Goal: Task Accomplishment & Management: Manage account settings

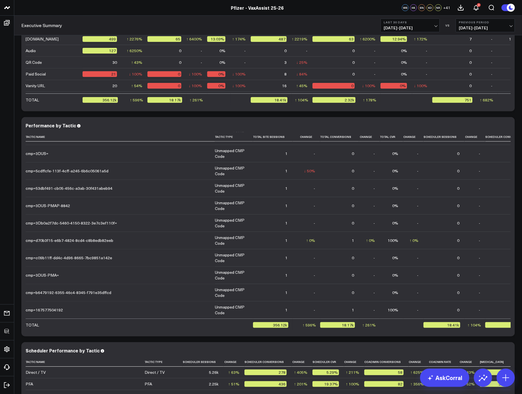
scroll to position [1263, 0]
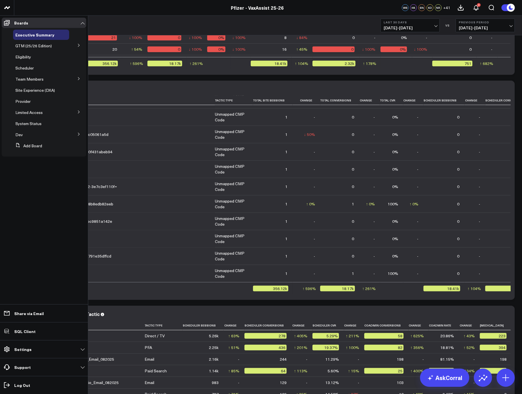
click at [77, 79] on icon at bounding box center [78, 78] width 3 height 3
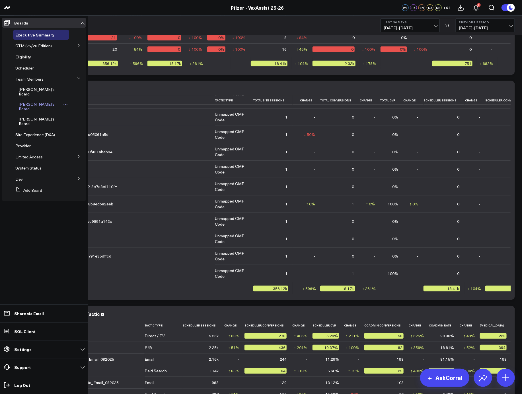
click at [35, 101] on span "[PERSON_NAME]'s Board" at bounding box center [37, 106] width 36 height 10
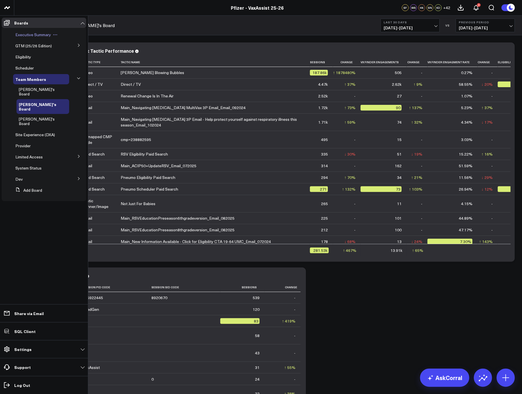
click at [34, 32] on span "Executive Summary" at bounding box center [33, 34] width 36 height 5
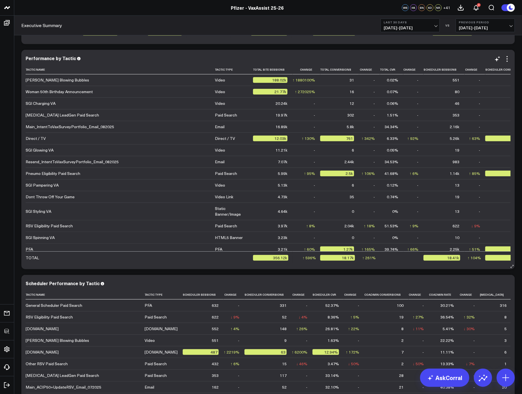
scroll to position [1290, 0]
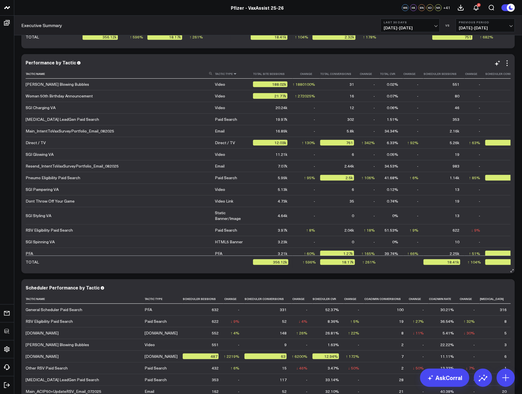
click at [233, 72] on icon at bounding box center [235, 73] width 5 height 3
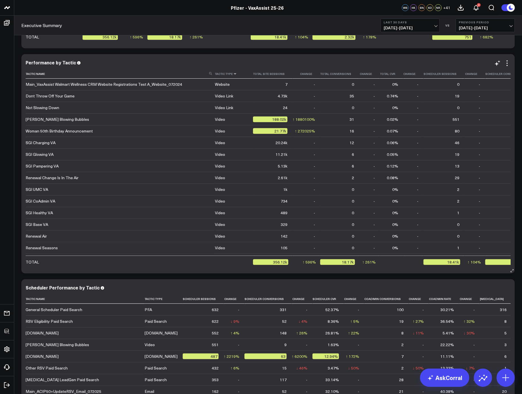
click at [233, 72] on icon at bounding box center [235, 73] width 5 height 3
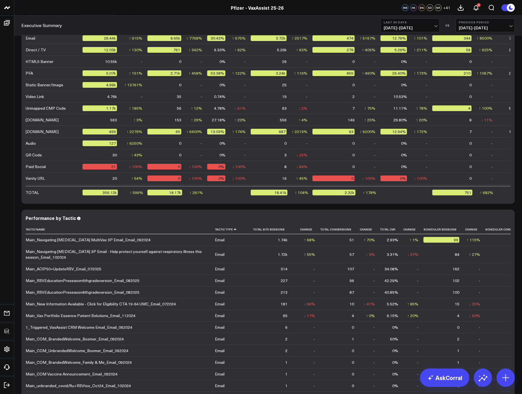
scroll to position [0, 0]
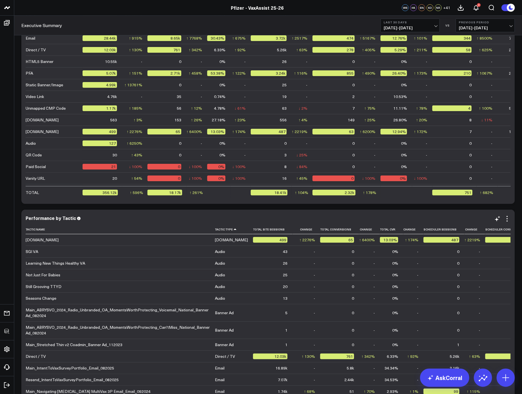
click at [201, 212] on div "Performance by Tactic Tactic Name Tactic Type Total Site Sessions Change Total …" at bounding box center [268, 319] width 494 height 219
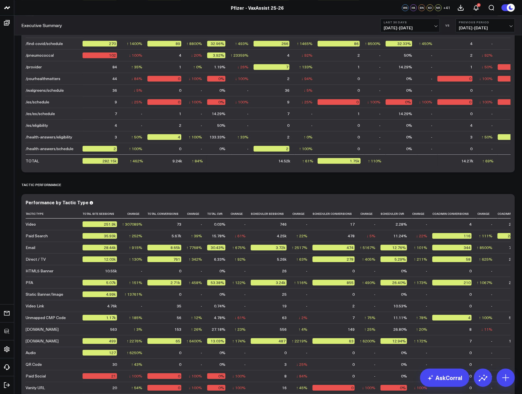
scroll to position [1025, 0]
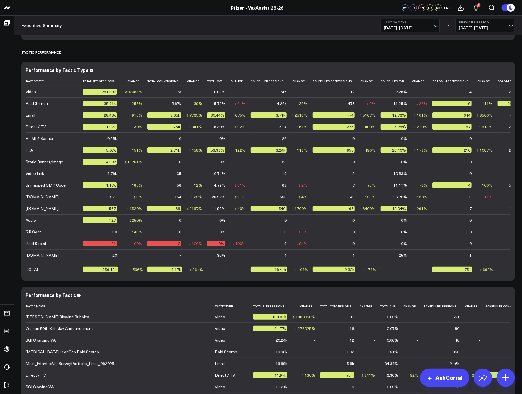
scroll to position [1191, 0]
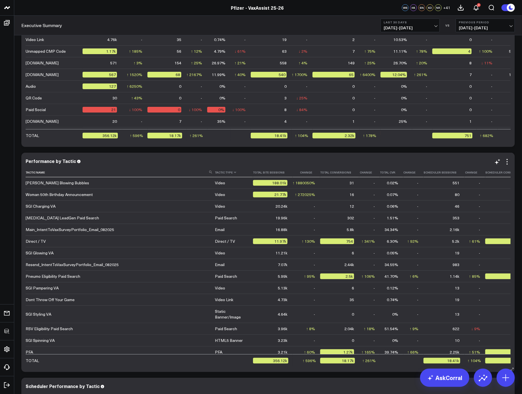
click at [236, 174] on th "Tactic Type" at bounding box center [234, 172] width 38 height 9
click at [233, 173] on icon at bounding box center [235, 172] width 5 height 3
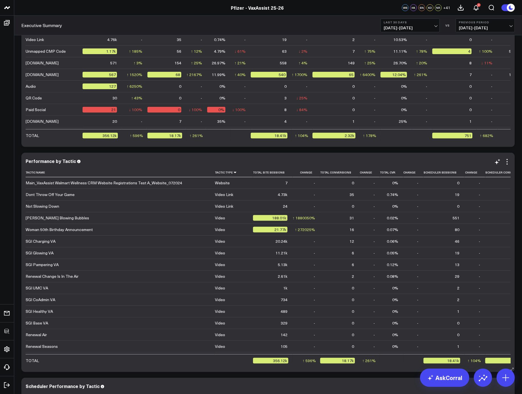
click at [233, 173] on icon at bounding box center [235, 172] width 5 height 3
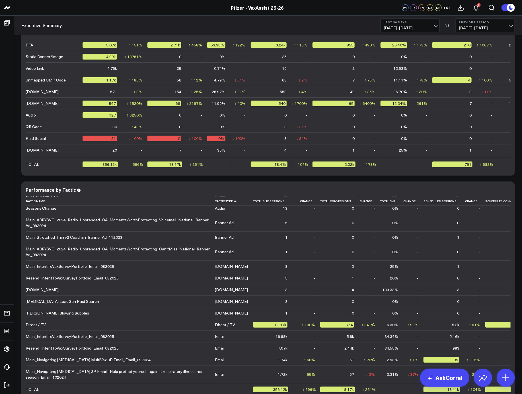
scroll to position [167, 0]
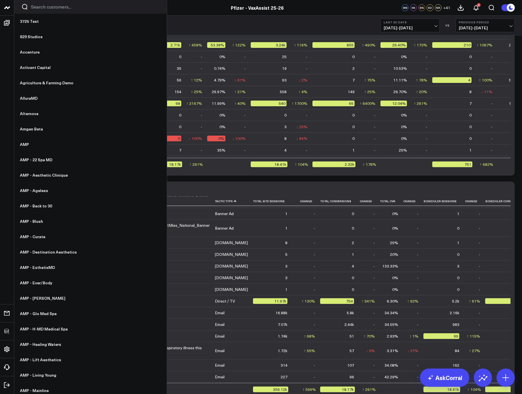
click at [52, 8] on input "Search customers input" at bounding box center [95, 7] width 129 height 6
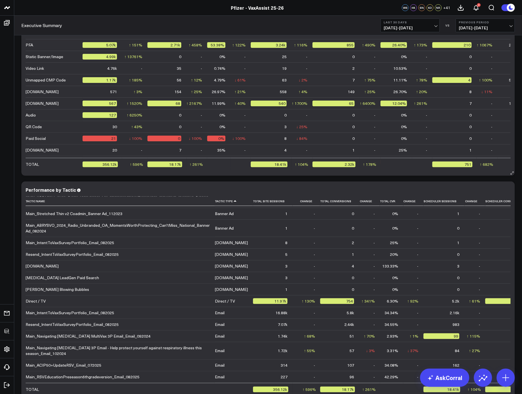
type input "pfizer"
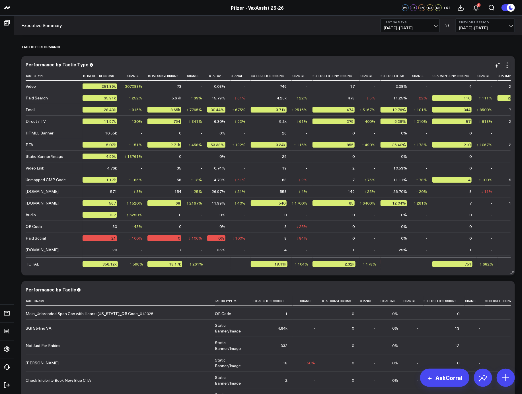
scroll to position [1030, 0]
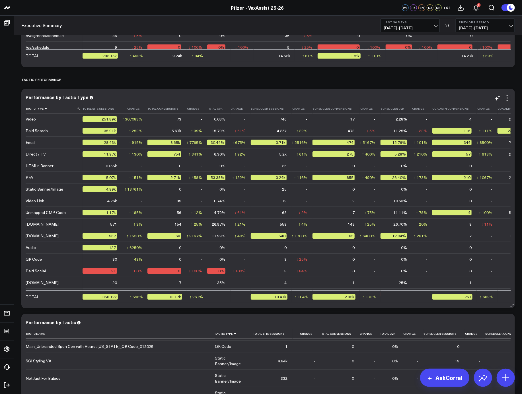
click at [45, 109] on icon at bounding box center [46, 108] width 5 height 3
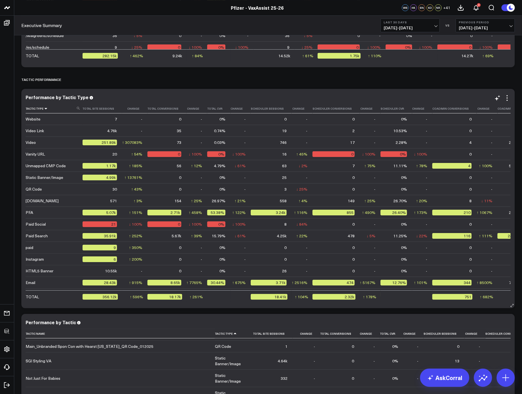
click at [45, 109] on icon at bounding box center [46, 108] width 5 height 3
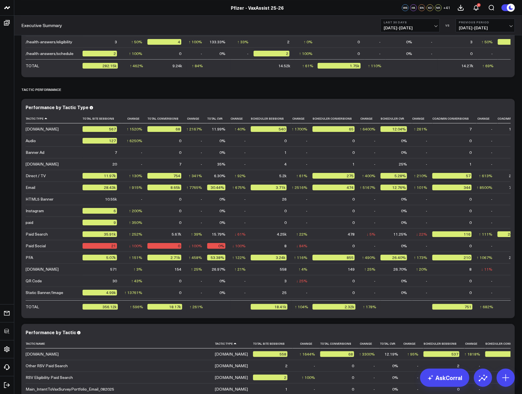
scroll to position [1163, 0]
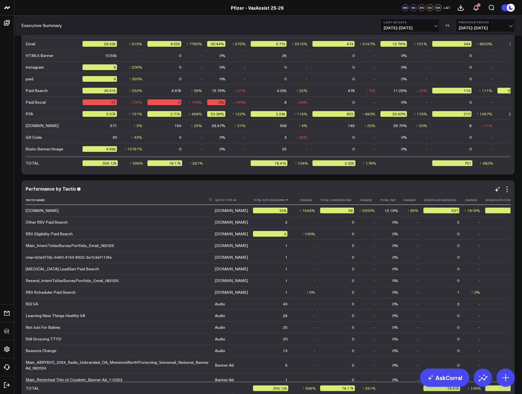
click at [285, 200] on icon at bounding box center [287, 199] width 5 height 3
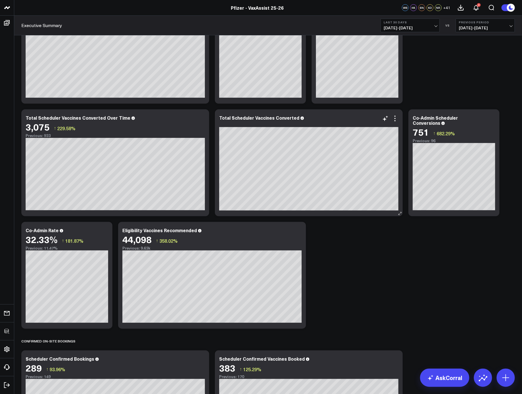
scroll to position [0, 0]
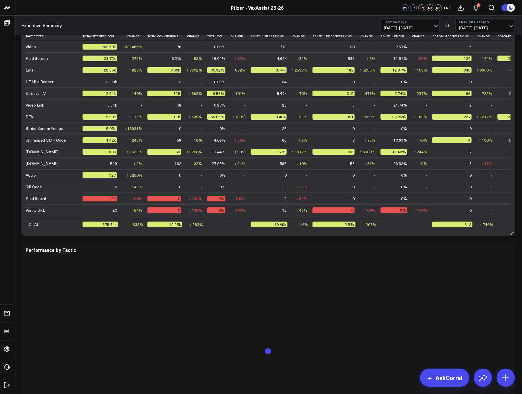
scroll to position [1135, 0]
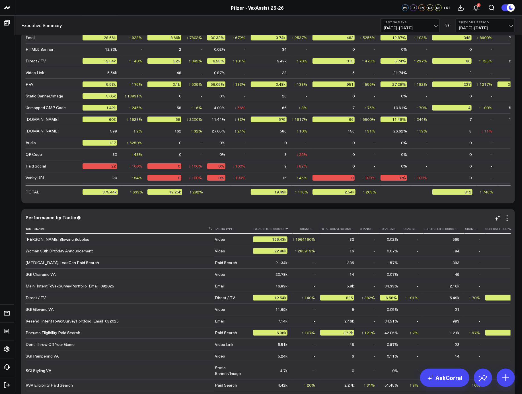
click at [285, 228] on icon at bounding box center [287, 228] width 5 height 3
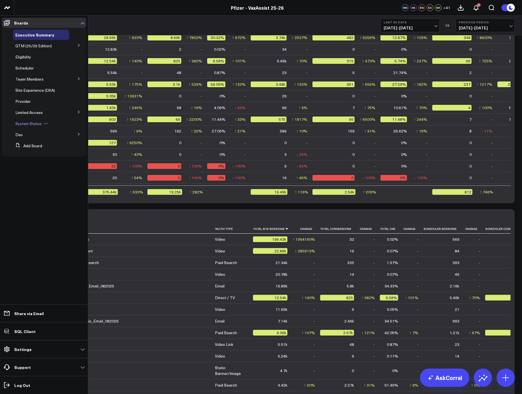
scroll to position [1131, 0]
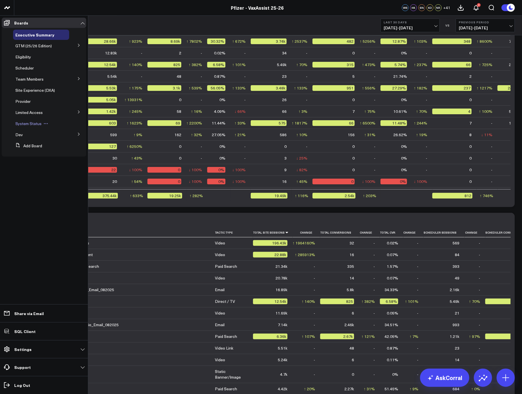
click at [28, 124] on span "System Status" at bounding box center [28, 123] width 26 height 5
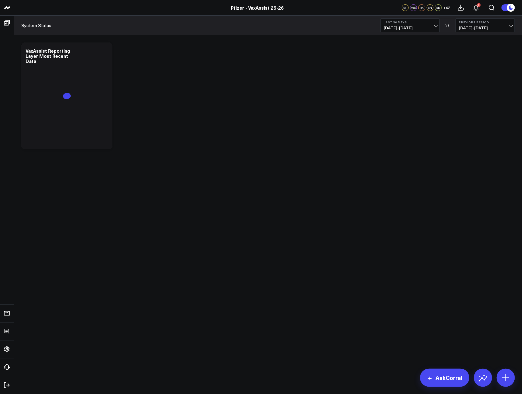
click at [392, 166] on div "Modify via AI Copy link to widget Ask support Remove Create linked copy Executi…" at bounding box center [268, 110] width 508 height 151
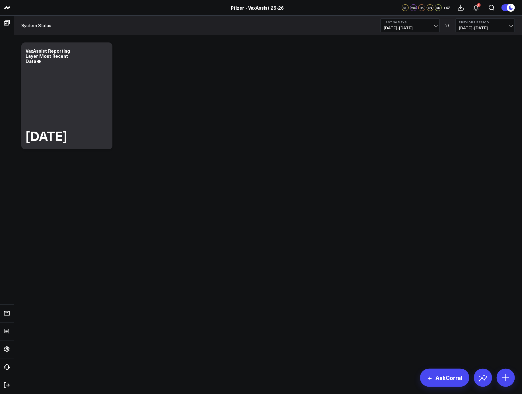
click at [200, 68] on div "Modify via AI Copy link to widget Ask support Remove Create linked copy Executi…" at bounding box center [269, 96] width 500 height 112
click at [105, 52] on icon at bounding box center [104, 51] width 7 height 7
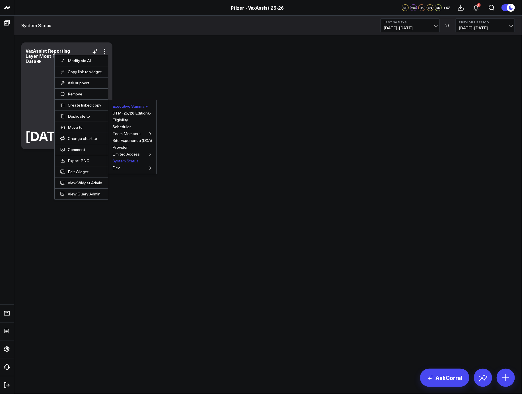
click at [129, 106] on button "Executive Summary" at bounding box center [130, 106] width 36 height 4
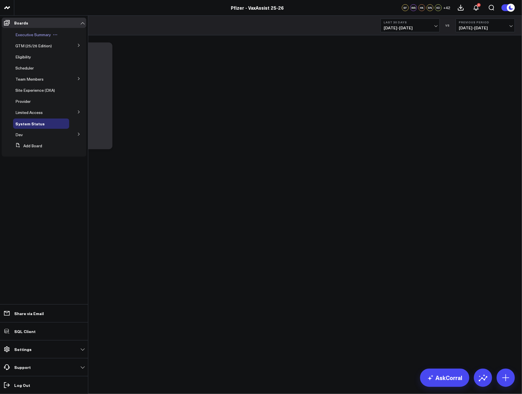
click at [29, 36] on span "Executive Summary" at bounding box center [33, 34] width 36 height 5
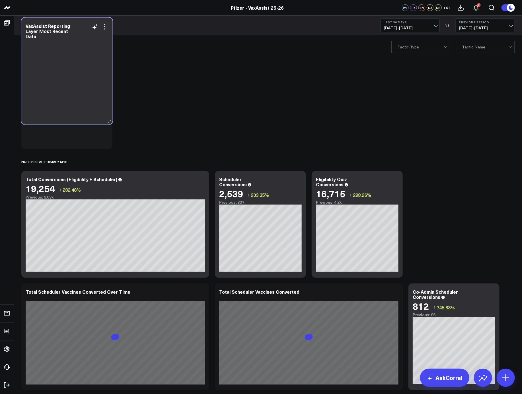
drag, startPoint x: 77, startPoint y: 116, endPoint x: 77, endPoint y: 75, distance: 40.7
click at [77, 75] on div at bounding box center [67, 79] width 83 height 79
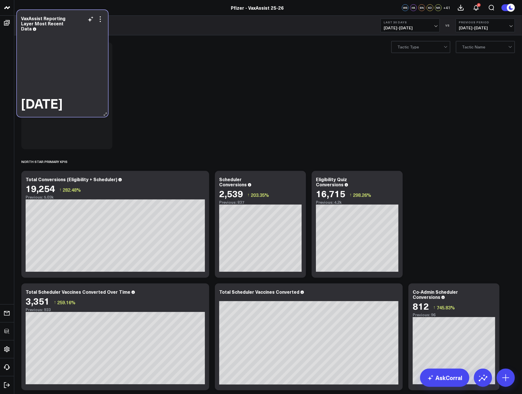
drag, startPoint x: 87, startPoint y: 128, endPoint x: 83, endPoint y: 80, distance: 48.6
click at [83, 80] on div "[DATE]" at bounding box center [62, 71] width 83 height 79
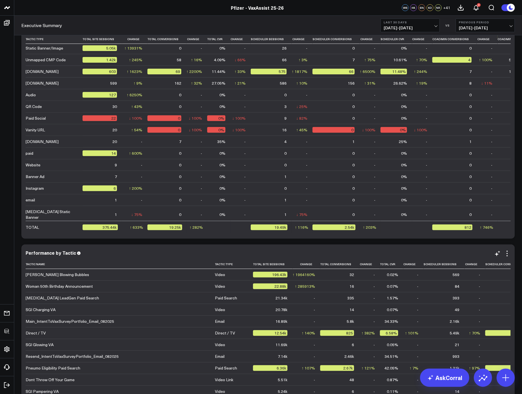
scroll to position [1346, 0]
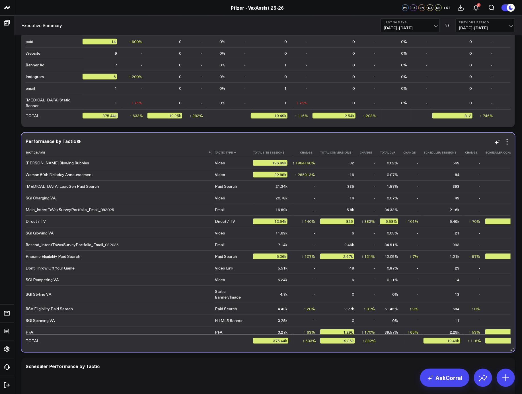
click at [233, 151] on icon at bounding box center [235, 152] width 5 height 3
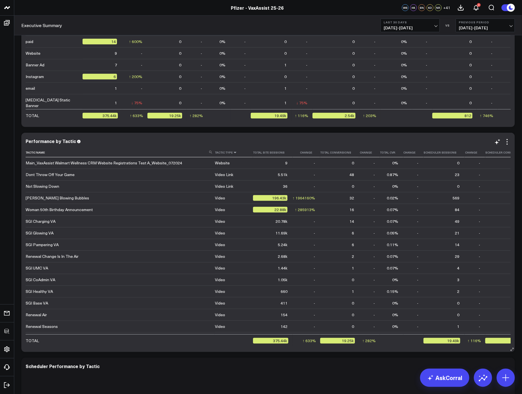
click at [233, 152] on icon at bounding box center [235, 152] width 5 height 3
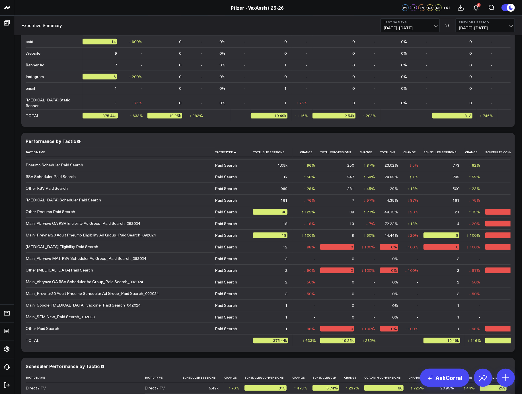
scroll to position [670, 0]
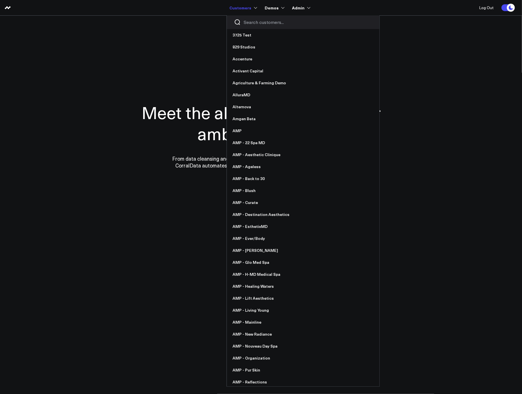
click at [258, 20] on input "Search customers input" at bounding box center [308, 22] width 129 height 6
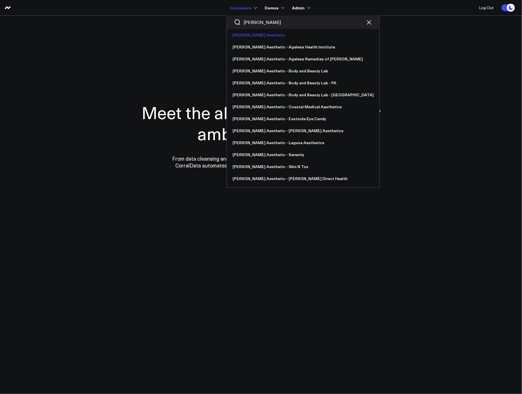
type input "[PERSON_NAME]"
click at [260, 33] on link "[PERSON_NAME] Aesthetic" at bounding box center [303, 35] width 153 height 12
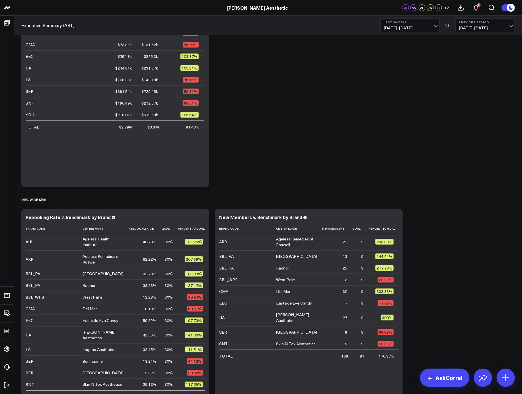
scroll to position [232, 0]
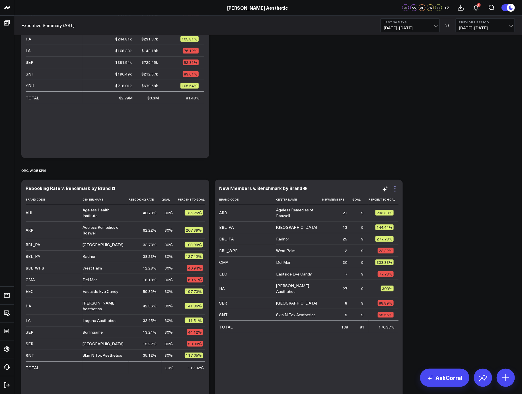
click at [396, 187] on icon at bounding box center [395, 188] width 7 height 7
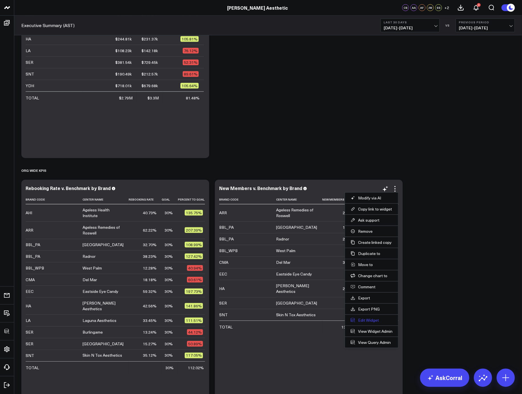
click at [364, 321] on button "Edit Widget" at bounding box center [372, 320] width 42 height 5
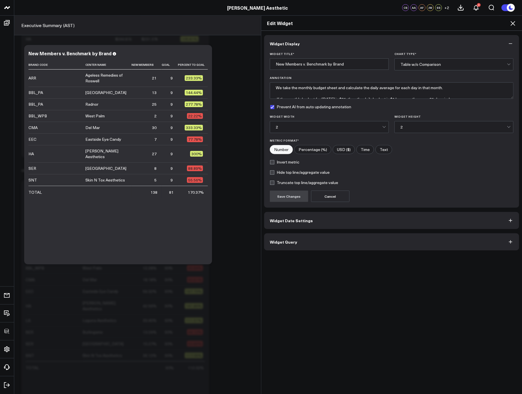
click at [308, 240] on button "Widget Query" at bounding box center [391, 241] width 255 height 17
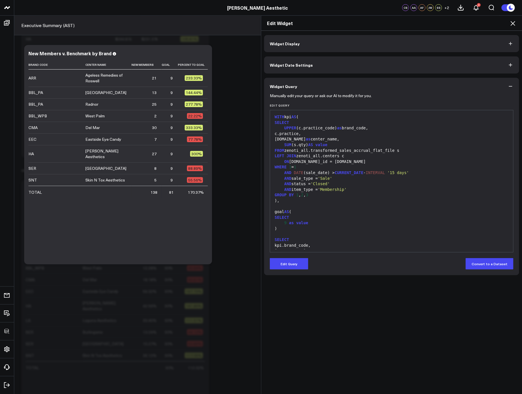
click at [296, 261] on button "Edit Query" at bounding box center [289, 263] width 38 height 11
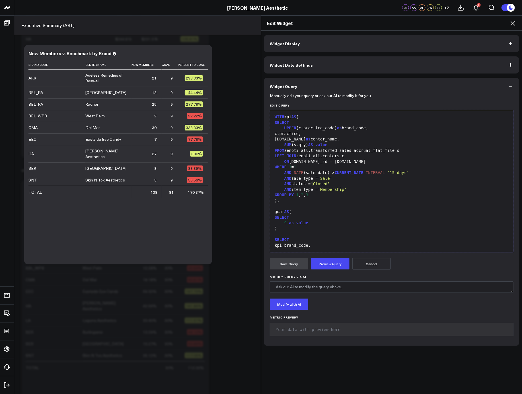
click at [311, 183] on div "AND status = 'Closed'" at bounding box center [392, 184] width 238 height 6
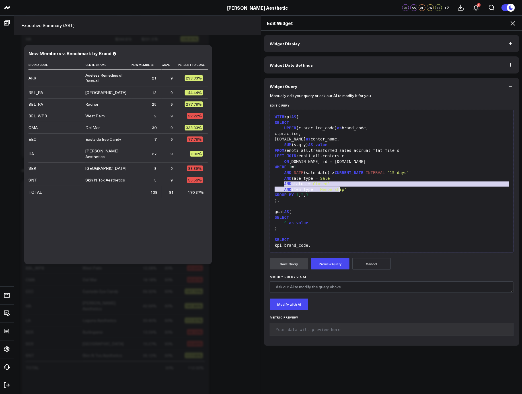
drag, startPoint x: 282, startPoint y: 185, endPoint x: 338, endPoint y: 189, distance: 55.7
click at [338, 189] on div "WITH kpi AS ( SELECT UPPER (c.practice_code) as brand_code, c.practice, [DOMAIN…" at bounding box center [392, 209] width 238 height 192
click at [294, 184] on div "AND status = 'Closed'" at bounding box center [392, 184] width 238 height 6
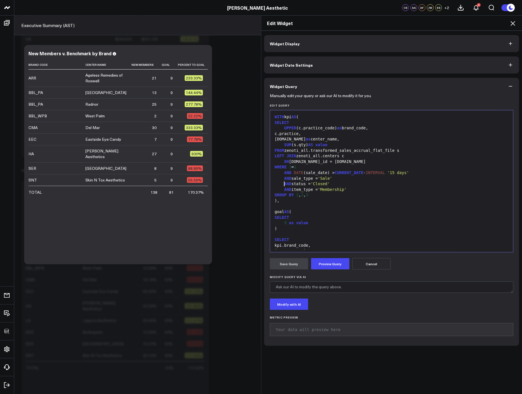
click at [285, 185] on span "AND" at bounding box center [288, 183] width 7 height 5
click at [328, 259] on button "Preview Query" at bounding box center [330, 263] width 38 height 11
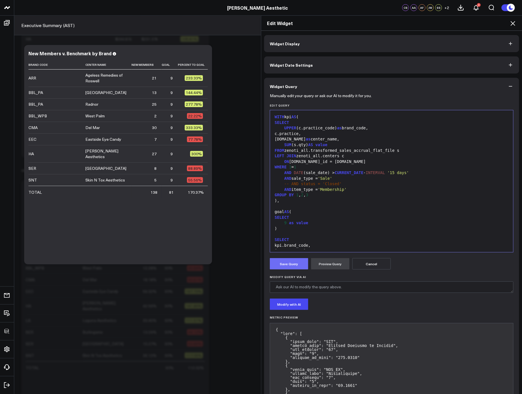
click at [289, 265] on button "Save Query" at bounding box center [289, 263] width 38 height 11
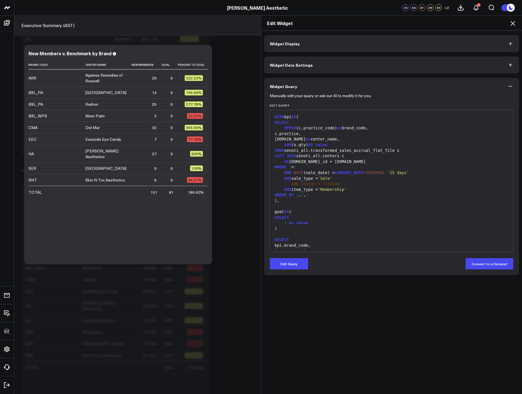
click at [514, 20] on icon at bounding box center [513, 23] width 7 height 7
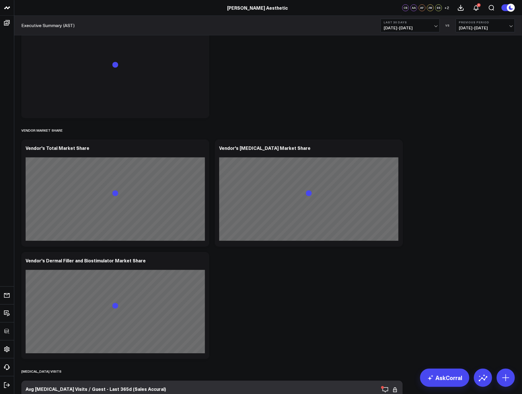
scroll to position [4339, 0]
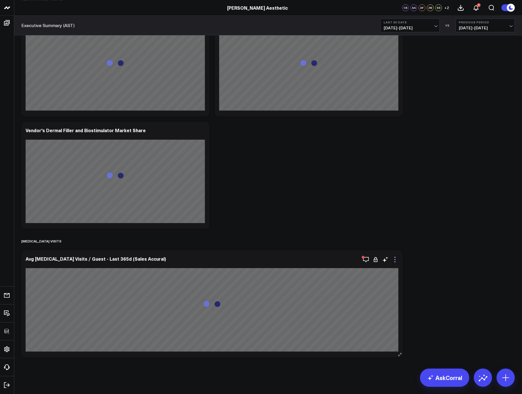
click at [396, 262] on icon at bounding box center [395, 259] width 7 height 7
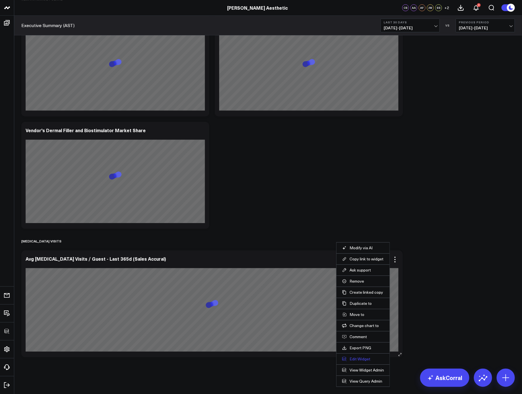
click at [361, 361] on button "Edit Widget" at bounding box center [363, 358] width 42 height 5
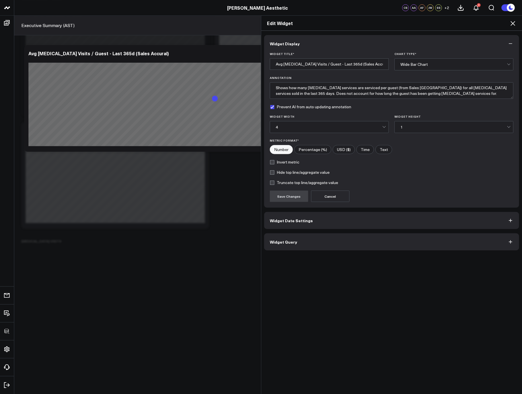
click at [327, 244] on button "Widget Query" at bounding box center [391, 241] width 255 height 17
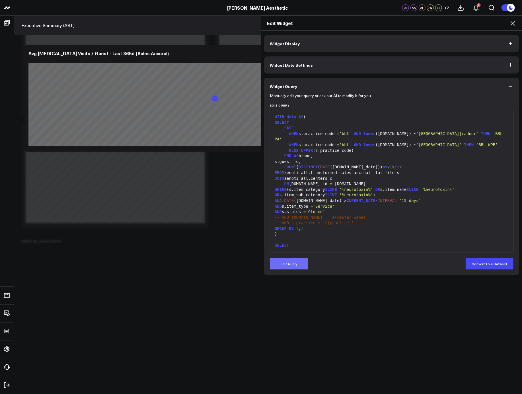
click at [298, 266] on button "Edit Query" at bounding box center [289, 263] width 38 height 11
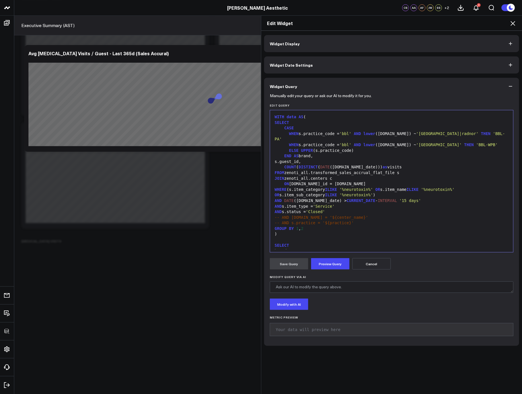
click at [360, 226] on div "GROUP BY 1 , 2" at bounding box center [392, 229] width 238 height 6
click at [354, 209] on div "AND s.status = 'Closed'" at bounding box center [392, 212] width 238 height 6
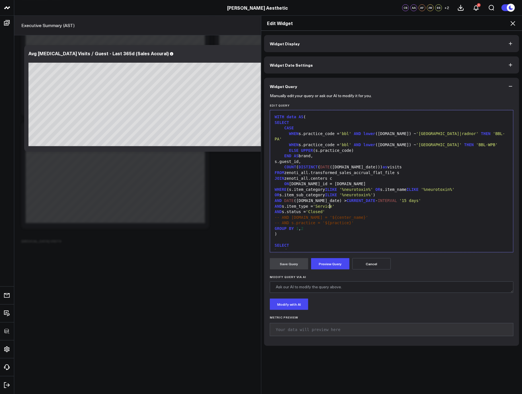
click at [341, 181] on div "ON s.center_id = c.id" at bounding box center [392, 184] width 238 height 6
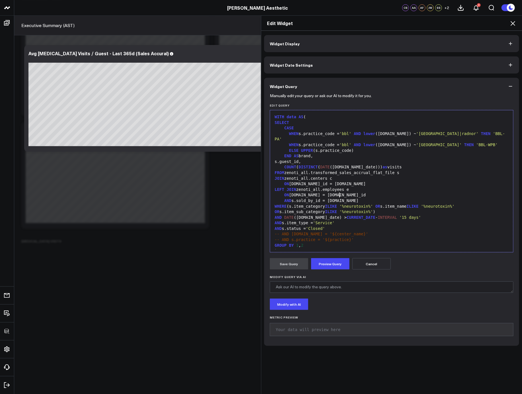
click at [342, 226] on div "AND s.status = 'Closed'" at bounding box center [392, 229] width 238 height 6
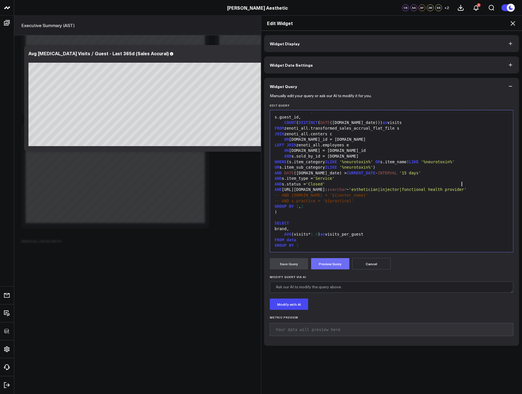
click at [341, 263] on button "Preview Query" at bounding box center [330, 263] width 38 height 11
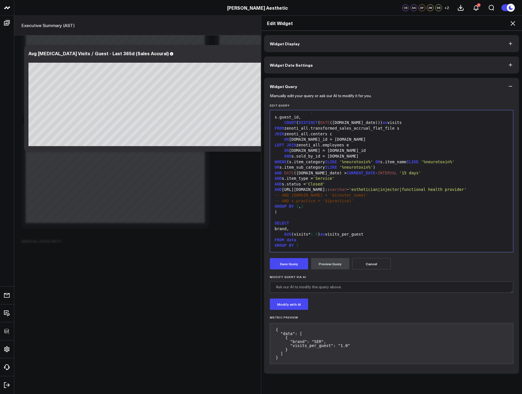
click at [354, 226] on div "brand," at bounding box center [392, 229] width 238 height 6
copy div "WITH data AS ( SELECT CASE WHEN s.practice_code = 'bbl' AND lower (c.name) ~ 'p…"
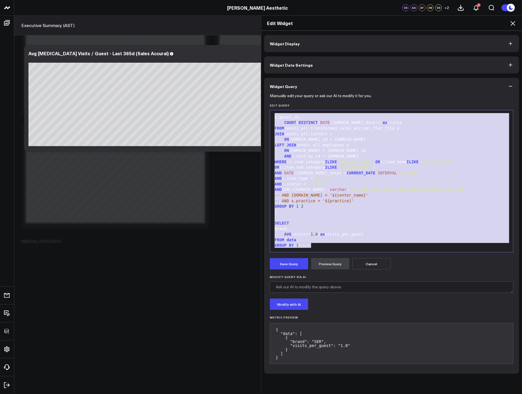
click at [319, 220] on div "SELECT" at bounding box center [392, 223] width 238 height 6
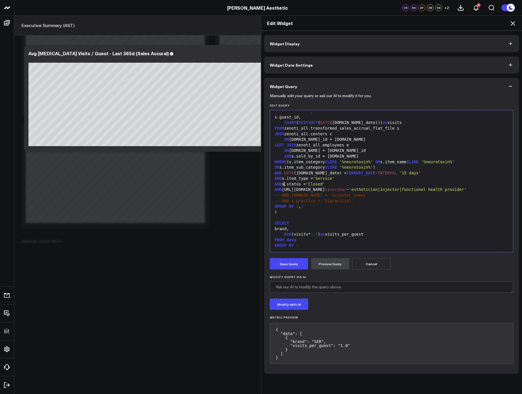
click at [281, 187] on div "AND e.job_info.name:: varchar ~ 'esthetician|injector|functional health provide…" at bounding box center [392, 190] width 238 height 6
click at [355, 187] on div "AND lower ( e.job_info.name:: varchar ~ 'esthetician|injector|functional health…" at bounding box center [392, 190] width 238 height 6
click at [345, 187] on div "AND e.job_info.name:: varchar ~ 'esthetician|injector|functional health provide…" at bounding box center [392, 190] width 238 height 6
click at [359, 187] on span "'esthetician|injector|functional health provider'" at bounding box center [418, 189] width 118 height 5
drag, startPoint x: 384, startPoint y: 184, endPoint x: 381, endPoint y: 185, distance: 3.2
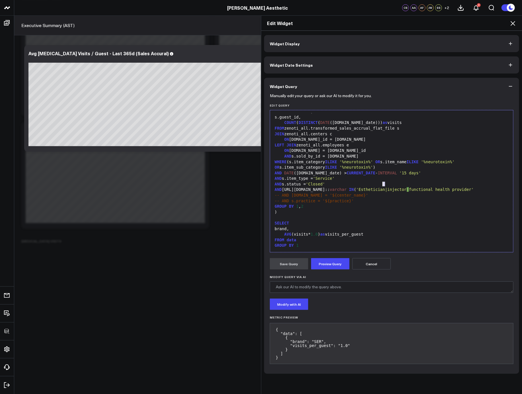
click at [381, 187] on span "'Esthetician|injector" at bounding box center [382, 189] width 50 height 5
click at [412, 187] on span "'Injector|functional health provider'" at bounding box center [434, 189] width 89 height 5
drag, startPoint x: 447, startPoint y: 186, endPoint x: 455, endPoint y: 185, distance: 8.0
click at [447, 187] on span "'Functional health provider'" at bounding box center [449, 189] width 67 height 5
drag, startPoint x: 465, startPoint y: 185, endPoint x: 479, endPoint y: 185, distance: 13.7
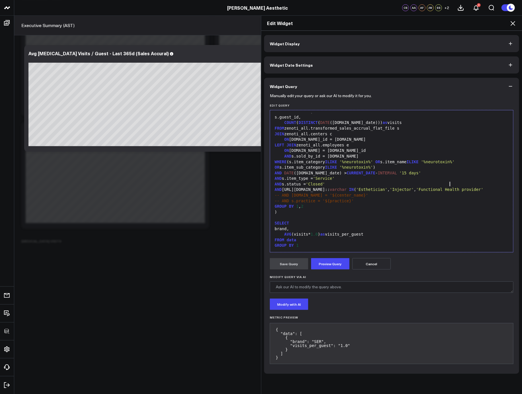
click at [465, 187] on span "'Functional Health provider'" at bounding box center [449, 189] width 67 height 5
click at [486, 187] on div "AND e.job_info.name:: varchar IN ( 'Esthetician' , 'Injector' , 'Functional Hea…" at bounding box center [392, 190] width 238 height 6
click at [320, 187] on div "AND e.job_info.name:: varchar IN ( 'Esthetician' , 'Injector' , 'Functional Hea…" at bounding box center [392, 190] width 238 height 6
drag, startPoint x: 282, startPoint y: 183, endPoint x: 317, endPoint y: 183, distance: 35.0
click at [282, 187] on div "AND e.job_info.name:: varchar IN ( 'Esthetician' , 'Injector' , 'Functional Hea…" at bounding box center [392, 190] width 238 height 6
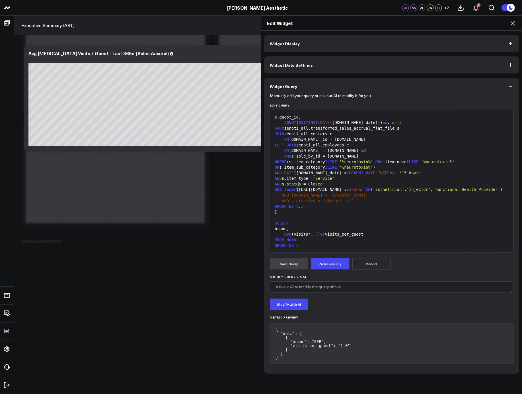
click at [355, 187] on div "AND lower ( e.job_info.name:: varchar IN ( 'Esthetician' , 'Injector' , 'Functi…" at bounding box center [392, 190] width 238 height 6
drag, startPoint x: 360, startPoint y: 183, endPoint x: 370, endPoint y: 183, distance: 9.7
click at [370, 187] on div "AND lower (e.job_info.name:: varchar ) IN ( 'Esthetician' , 'Injector' , 'Funct…" at bounding box center [392, 190] width 238 height 6
drag, startPoint x: 402, startPoint y: 183, endPoint x: 400, endPoint y: 185, distance: 3.4
click at [393, 187] on div "AND lower (e.job_info.name:: varchar ) ~ 'Esthetician' , 'Injector ' , ' Functi…" at bounding box center [392, 190] width 238 height 6
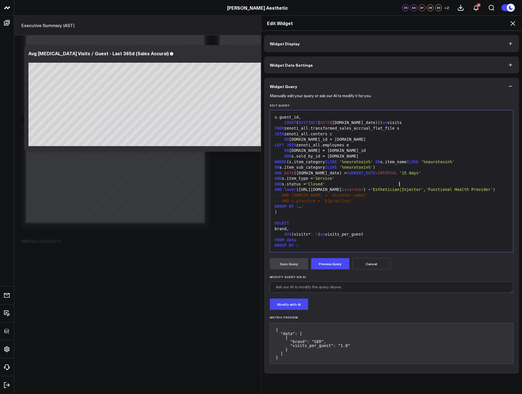
click at [397, 187] on span "'Esthetician|Injector'" at bounding box center [397, 189] width 53 height 5
click at [371, 187] on span "'Esthetician|injector'" at bounding box center [397, 189] width 53 height 5
click at [426, 187] on span "'Functional Health Provider'" at bounding box center [459, 189] width 67 height 5
drag, startPoint x: 423, startPoint y: 185, endPoint x: 415, endPoint y: 184, distance: 8.3
click at [415, 187] on div "AND lower (e.job_info.name:: varchar ) ~ 'esthetician|injector' , 'Functional H…" at bounding box center [392, 190] width 238 height 6
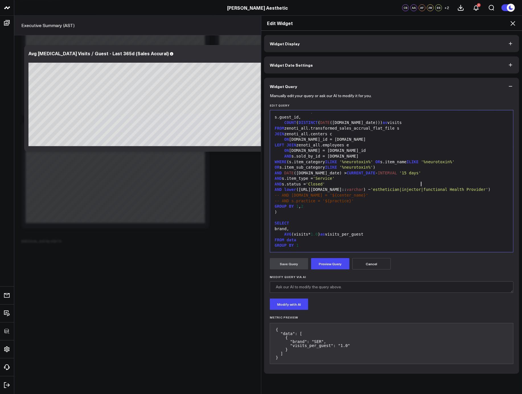
click at [466, 220] on div "SELECT" at bounding box center [392, 223] width 238 height 6
click at [443, 187] on span "'esthetician|injector|functional Health Provider'" at bounding box center [430, 189] width 118 height 5
click at [459, 187] on span "'esthetician|injector|functional health Provider'" at bounding box center [430, 189] width 118 height 5
click at [325, 268] on button "Preview Query" at bounding box center [330, 263] width 38 height 11
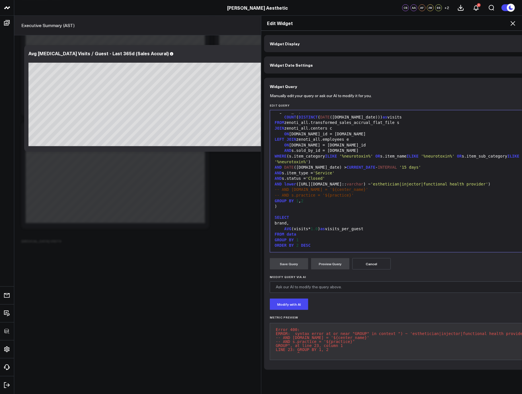
click at [352, 195] on div "-- AND s.practice = '${practice}'" at bounding box center [403, 196] width 260 height 6
click at [500, 185] on div "AND lower (e.job_info.name:: varchar ) ~ 'esthetician|injector|functional healt…" at bounding box center [403, 184] width 260 height 6
click at [342, 261] on button "Preview Query" at bounding box center [330, 263] width 38 height 11
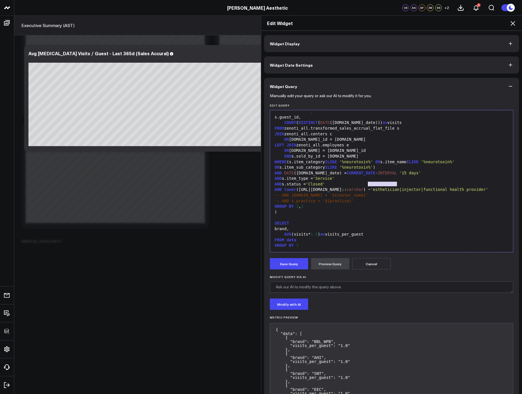
drag, startPoint x: 394, startPoint y: 185, endPoint x: 367, endPoint y: 186, distance: 27.6
click at [371, 187] on span "'esthetician|injector|functional health provider'" at bounding box center [430, 189] width 118 height 5
click at [320, 267] on button "Preview Query" at bounding box center [330, 263] width 38 height 11
click at [288, 265] on button "Save Query" at bounding box center [289, 263] width 38 height 11
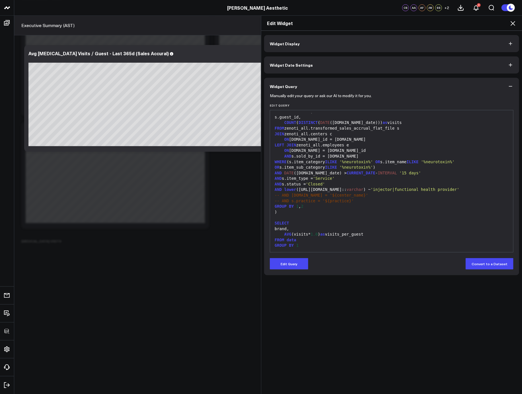
click at [512, 22] on icon at bounding box center [513, 23] width 7 height 7
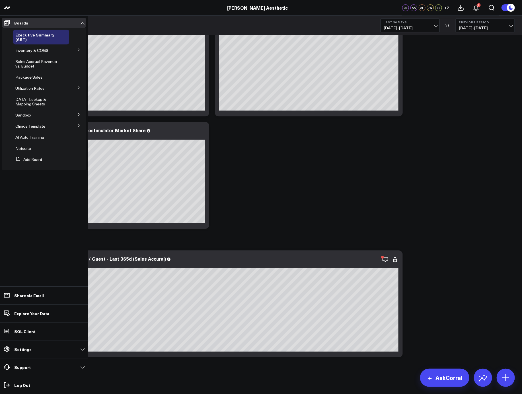
click at [77, 125] on icon at bounding box center [78, 125] width 3 height 3
click at [78, 136] on icon at bounding box center [78, 135] width 3 height 3
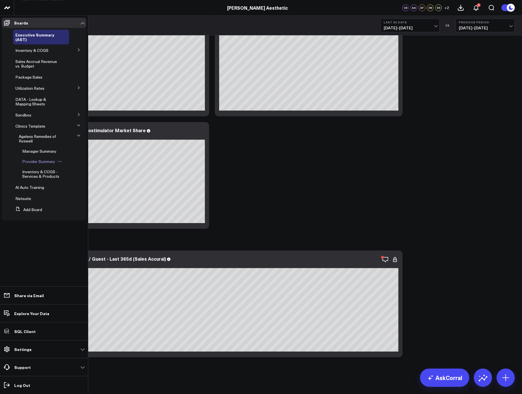
click at [32, 162] on span "Provider Summary" at bounding box center [38, 161] width 33 height 5
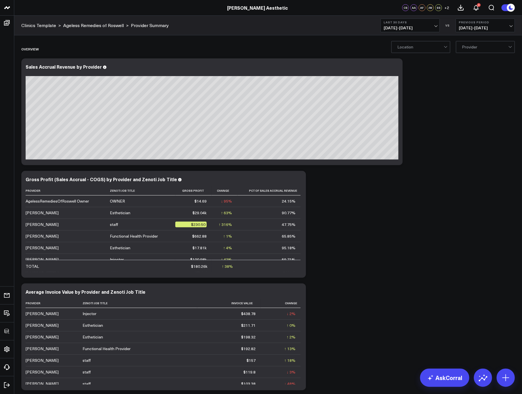
click at [300, 181] on icon at bounding box center [298, 180] width 7 height 7
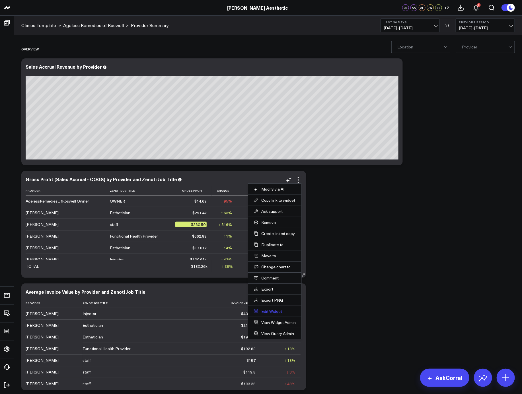
click at [273, 310] on button "Edit Widget" at bounding box center [275, 311] width 42 height 5
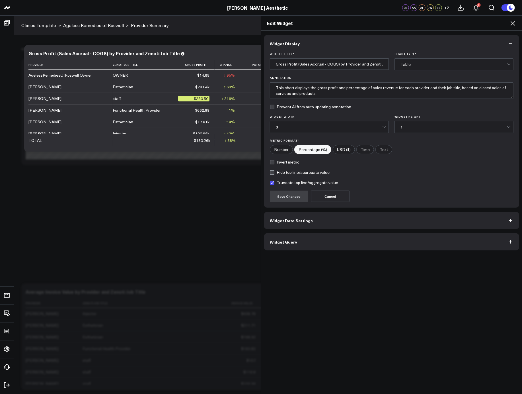
click at [322, 240] on button "Widget Query" at bounding box center [391, 241] width 255 height 17
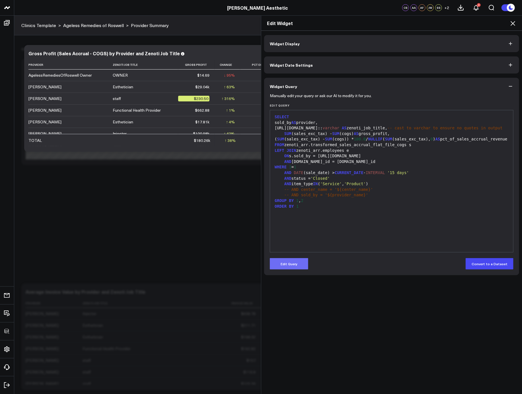
click at [296, 262] on button "Edit Query" at bounding box center [289, 263] width 38 height 11
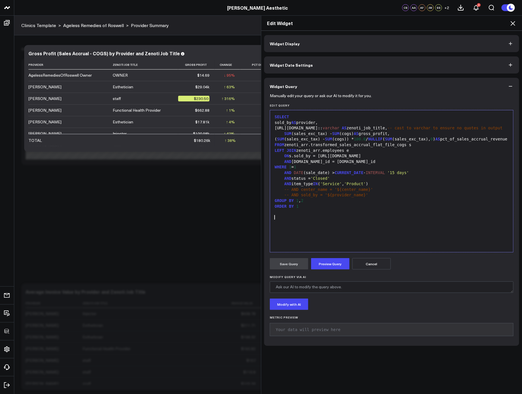
click at [366, 222] on div "SELECT sold_by AS provider, e.job_info.name:: varchar AS zenoti_job_title, -- c…" at bounding box center [392, 181] width 238 height 136
click at [384, 187] on div "AND item_type IN ( 'Service' , 'Product' )" at bounding box center [392, 184] width 238 height 6
click at [331, 259] on button "Preview Query" at bounding box center [330, 263] width 38 height 11
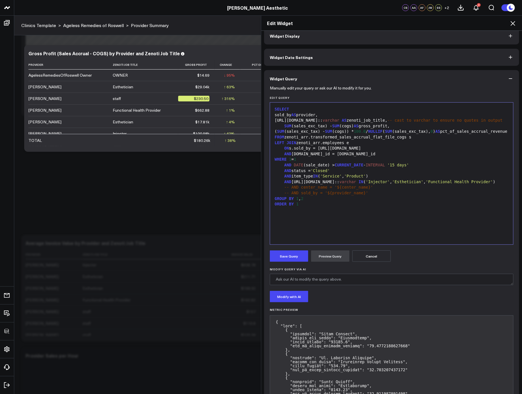
scroll to position [53, 0]
click at [291, 255] on button "Save Query" at bounding box center [289, 255] width 38 height 11
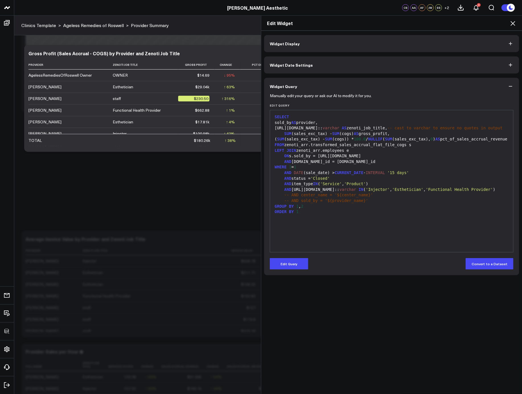
scroll to position [0, 0]
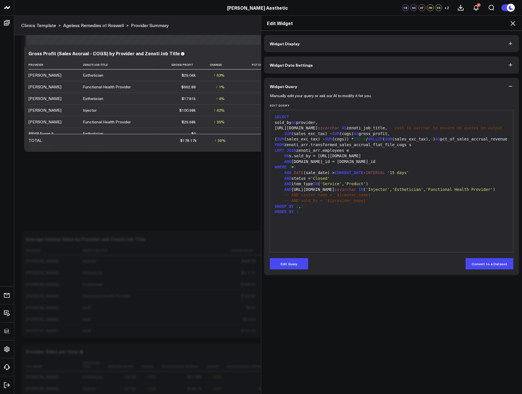
click at [512, 23] on icon at bounding box center [513, 23] width 7 height 7
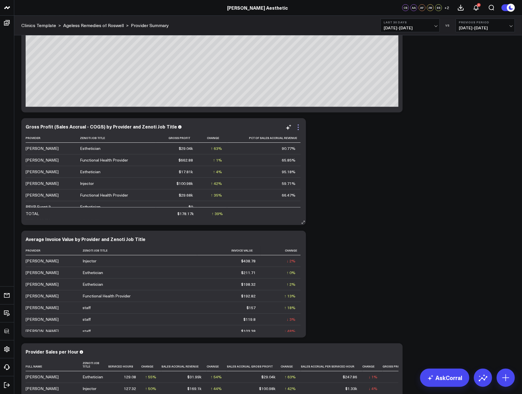
click at [299, 125] on icon at bounding box center [298, 127] width 7 height 7
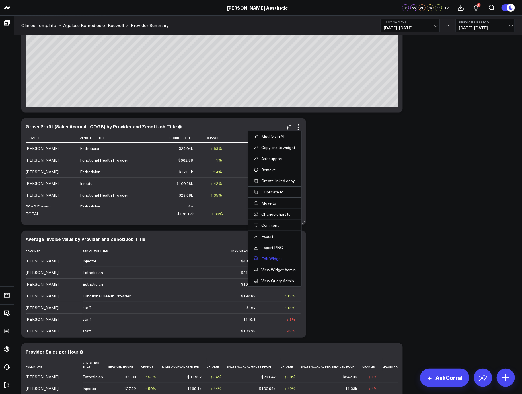
click at [268, 257] on button "Edit Widget" at bounding box center [275, 258] width 42 height 5
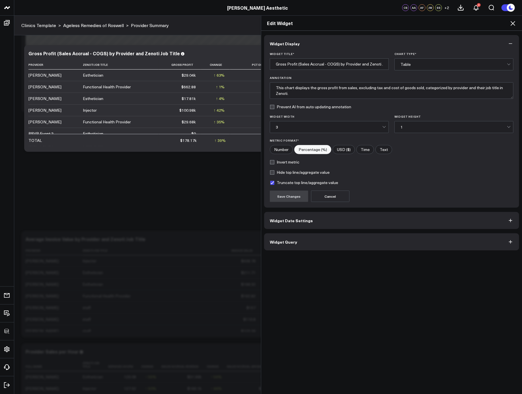
click at [333, 242] on button "Widget Query" at bounding box center [391, 241] width 255 height 17
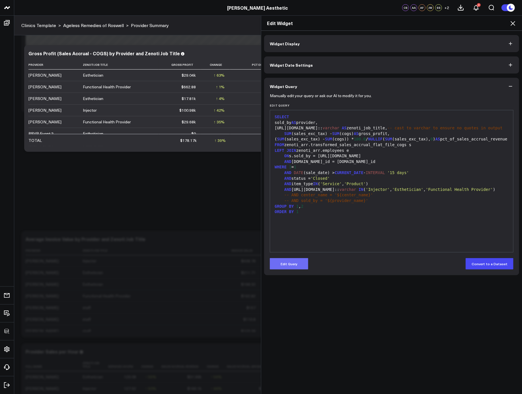
click at [302, 259] on button "Edit Query" at bounding box center [289, 263] width 38 height 11
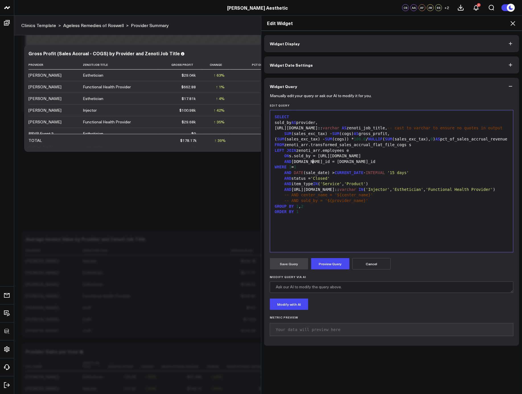
click at [311, 159] on div "ON s.sold_by = e.personal_info.name" at bounding box center [392, 156] width 238 height 6
drag, startPoint x: 373, startPoint y: 162, endPoint x: 330, endPoint y: 161, distance: 43.0
click at [330, 159] on div "ON s.sold_by_id = e.personal_info.name" at bounding box center [392, 156] width 238 height 6
click at [323, 238] on div "SELECT sold_by AS provider, e.job_info.name:: varchar AS zenoti_job_title, -- c…" at bounding box center [392, 181] width 238 height 136
click at [328, 268] on button "Preview Query" at bounding box center [330, 263] width 38 height 11
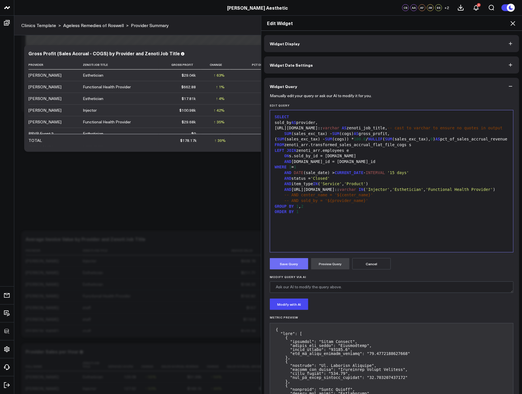
click at [288, 265] on button "Save Query" at bounding box center [289, 263] width 38 height 11
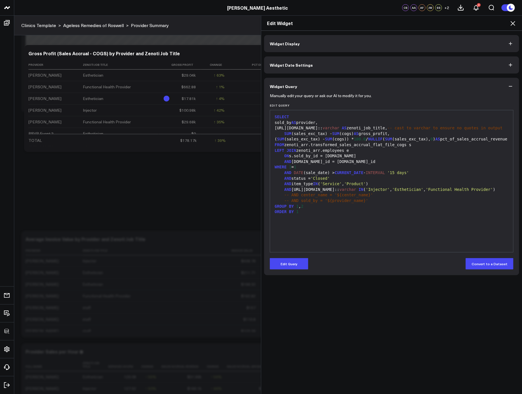
click at [512, 24] on icon at bounding box center [513, 23] width 7 height 7
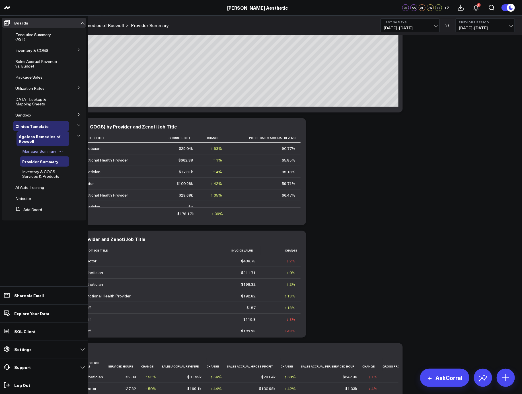
click at [38, 151] on span "Manager Summary" at bounding box center [39, 150] width 34 height 5
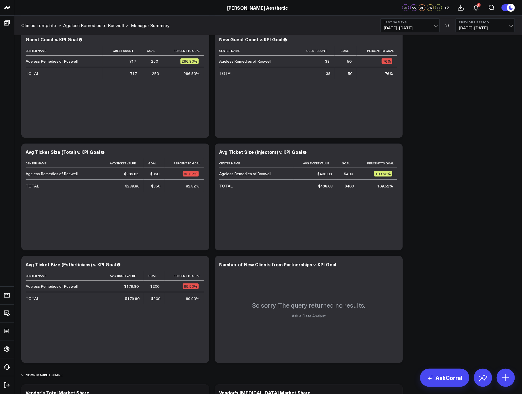
scroll to position [1518, 0]
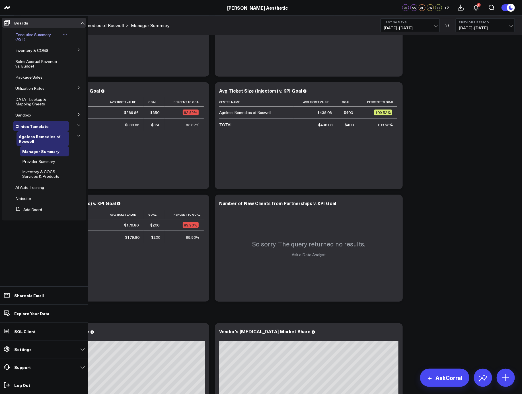
click at [27, 32] on span "Executive Summary (AST)" at bounding box center [33, 37] width 36 height 10
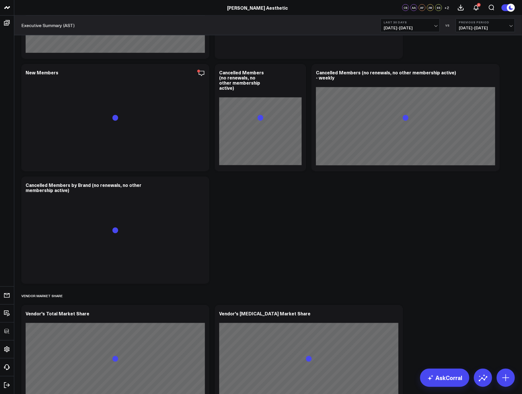
scroll to position [4339, 0]
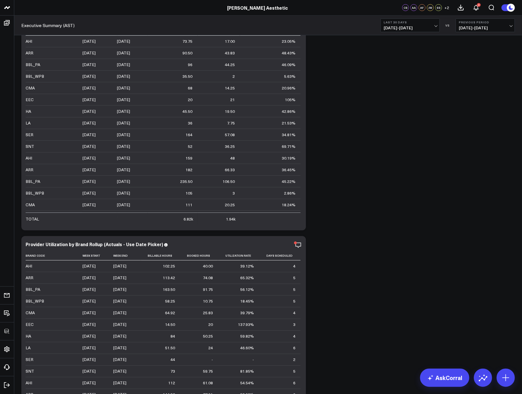
scroll to position [1444, 0]
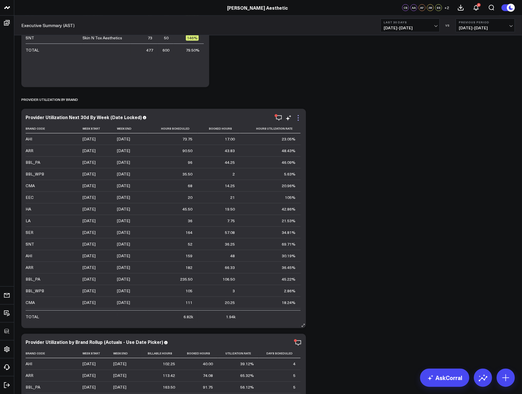
click at [299, 117] on icon at bounding box center [298, 117] width 7 height 7
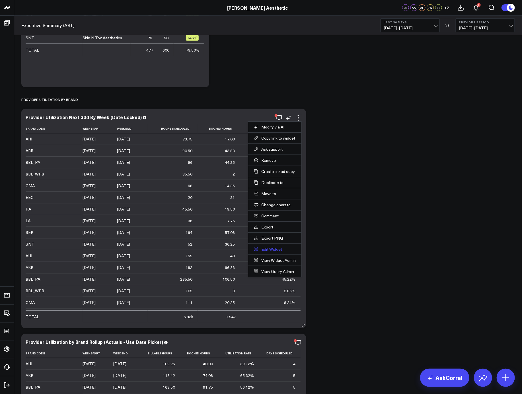
click at [272, 250] on button "Edit Widget" at bounding box center [275, 249] width 42 height 5
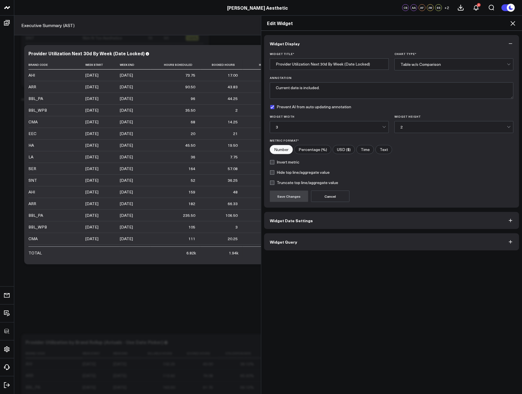
click at [281, 242] on span "Widget Query" at bounding box center [283, 242] width 27 height 5
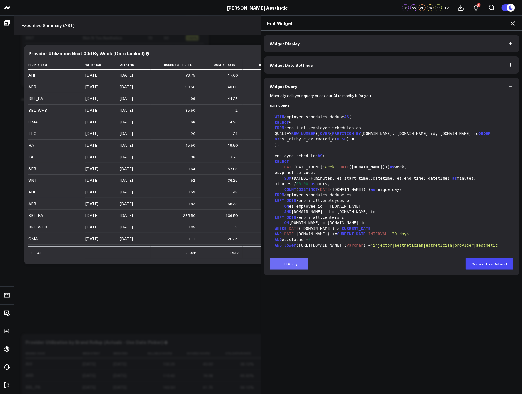
click at [292, 263] on button "Edit Query" at bounding box center [289, 263] width 38 height 11
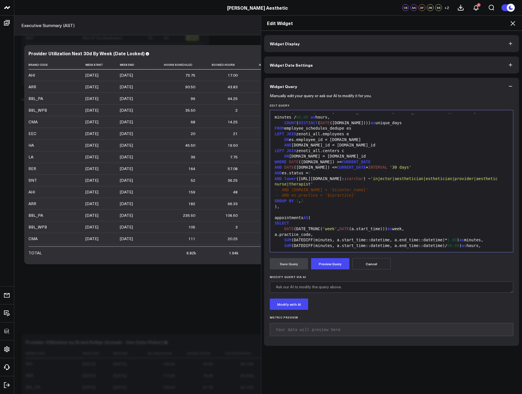
scroll to position [58, 0]
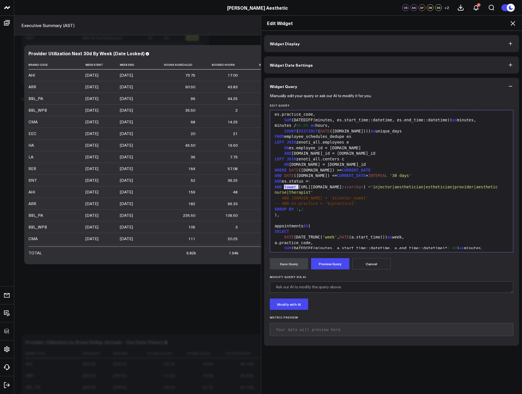
drag, startPoint x: 296, startPoint y: 187, endPoint x: 283, endPoint y: 186, distance: 13.1
click at [283, 186] on div "AND lower (e.job_info.name:: varchar ) ~ 'injector|aesthetician|esthetician|pro…" at bounding box center [392, 189] width 238 height 11
drag, startPoint x: 342, startPoint y: 186, endPoint x: 339, endPoint y: 187, distance: 3.1
click at [339, 187] on div "AND e.job_info.name:: varchar ) ~ 'injector|aesthetician|esthetician|provider|a…" at bounding box center [392, 189] width 238 height 11
click at [342, 187] on div "AND e.job_info.name:: varchar ~ 'injector|aesthetician|esthetician|provider|aes…" at bounding box center [392, 189] width 238 height 11
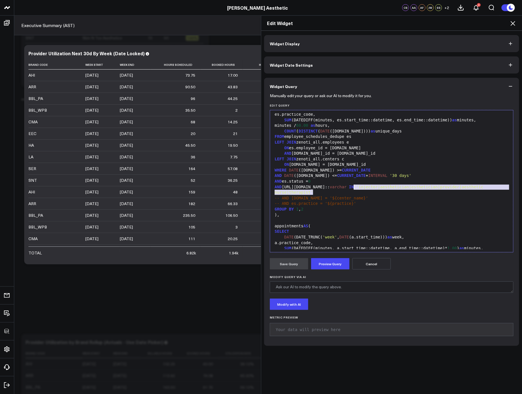
click at [352, 187] on div "AND e.job_info.name:: varchar IN 'injector|aesthetician|esthetician|provider|ae…" at bounding box center [392, 189] width 238 height 11
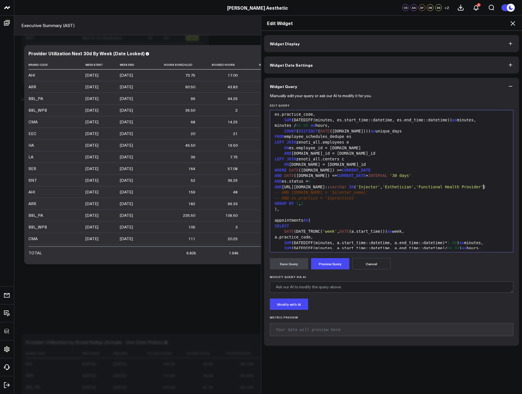
click at [330, 186] on span "varchar" at bounding box center [338, 187] width 17 height 5
copy div "AND e.job_info.name:: varchar IN ( 'Injector' , 'Esthetician' , 'Functional Hea…"
click at [388, 206] on div ")," at bounding box center [392, 209] width 238 height 6
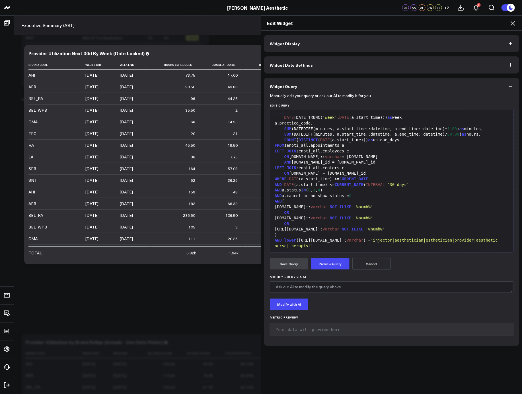
scroll to position [213, 0]
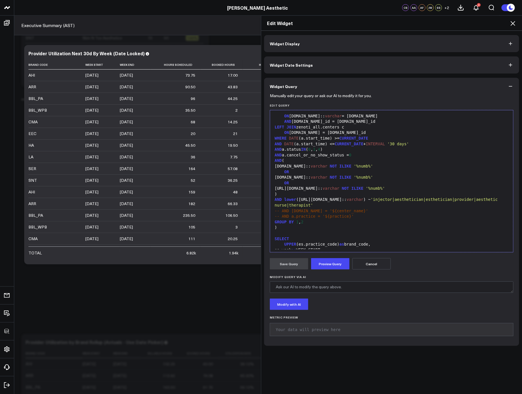
click at [381, 200] on span "'injector|aesthetician|esthetician|provider|aesthetic nurse|therapist'" at bounding box center [388, 202] width 226 height 10
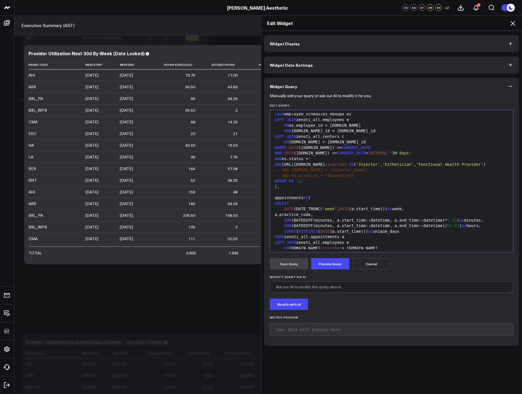
scroll to position [0, 0]
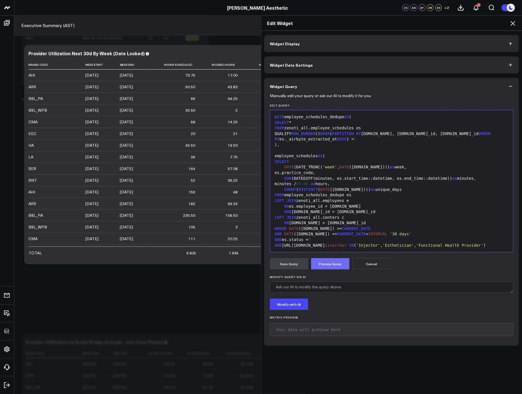
click at [343, 261] on button "Preview Query" at bounding box center [330, 263] width 38 height 11
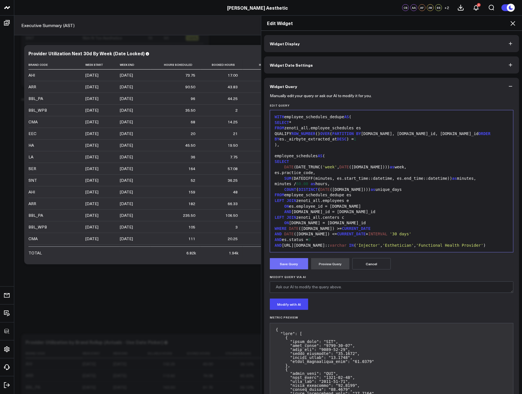
click at [285, 264] on button "Save Query" at bounding box center [289, 263] width 38 height 11
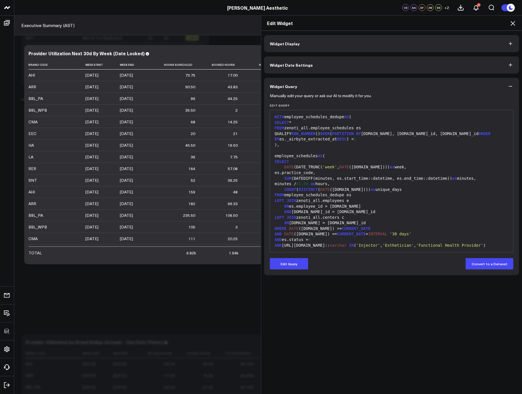
click at [514, 23] on icon at bounding box center [513, 23] width 5 height 5
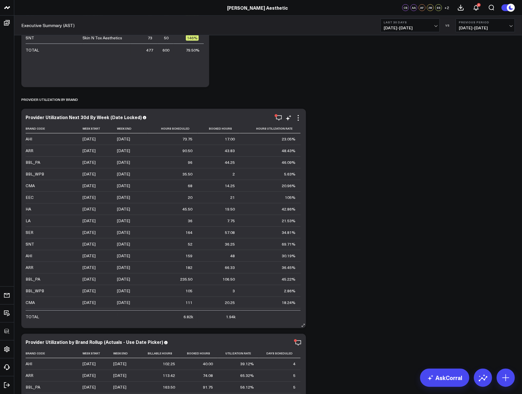
click at [298, 117] on icon at bounding box center [298, 117] width 7 height 7
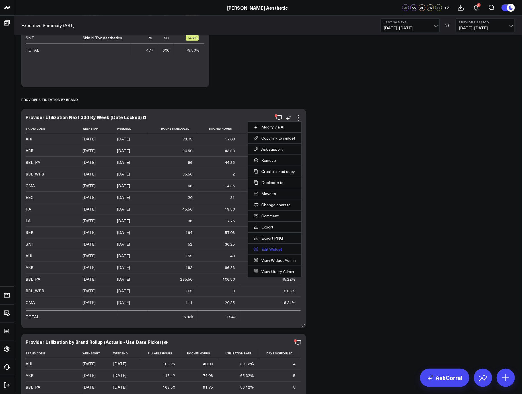
click at [270, 250] on button "Edit Widget" at bounding box center [275, 249] width 42 height 5
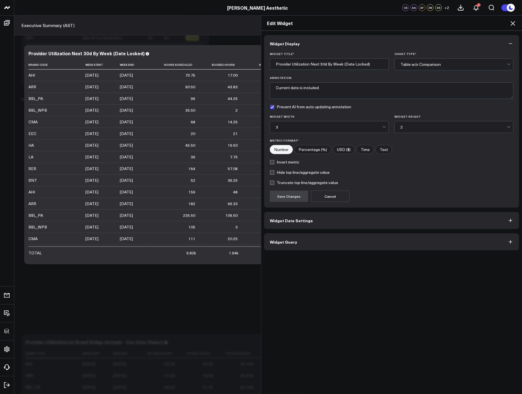
click at [294, 243] on button "Widget Query" at bounding box center [391, 241] width 255 height 17
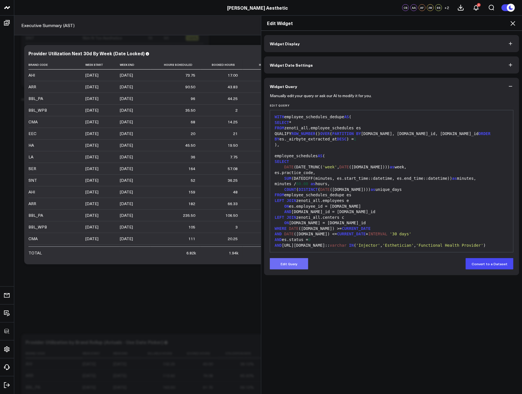
click at [282, 262] on button "Edit Query" at bounding box center [289, 263] width 38 height 11
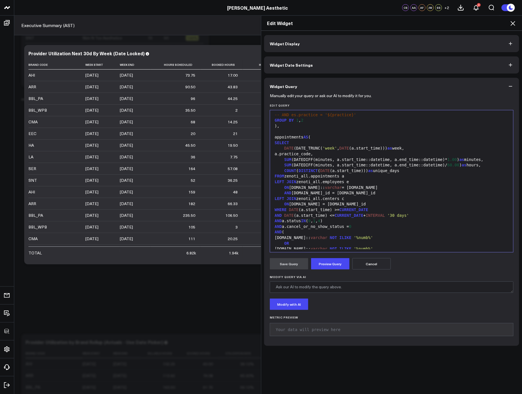
scroll to position [284, 0]
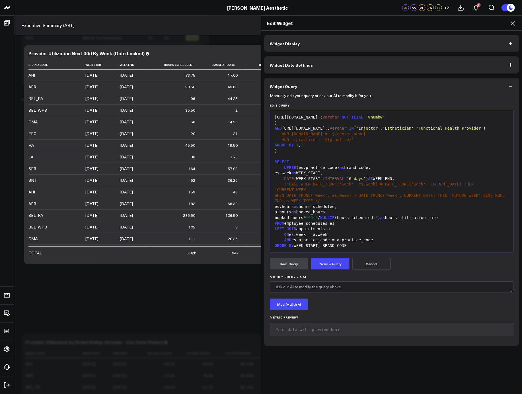
drag, startPoint x: 511, startPoint y: 25, endPoint x: 423, endPoint y: 171, distance: 170.1
click at [511, 25] on icon at bounding box center [513, 23] width 7 height 7
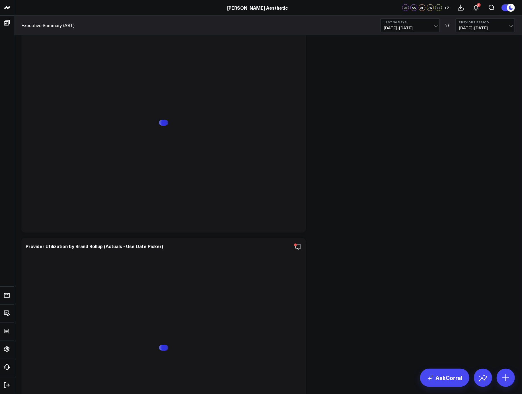
scroll to position [1572, 0]
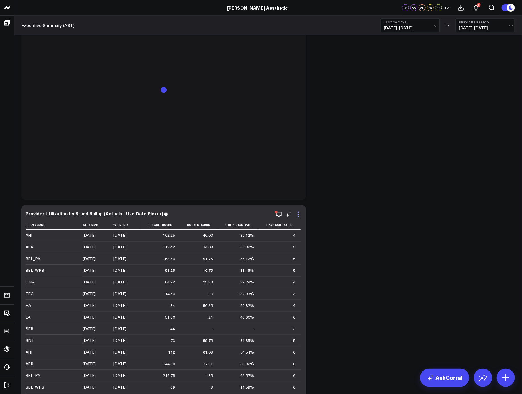
click at [300, 216] on icon at bounding box center [298, 214] width 7 height 7
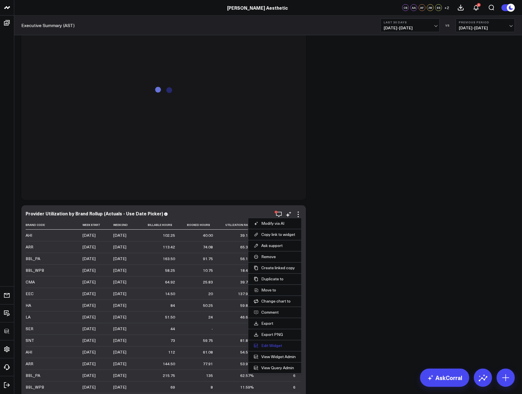
click at [271, 344] on button "Edit Widget" at bounding box center [275, 345] width 42 height 5
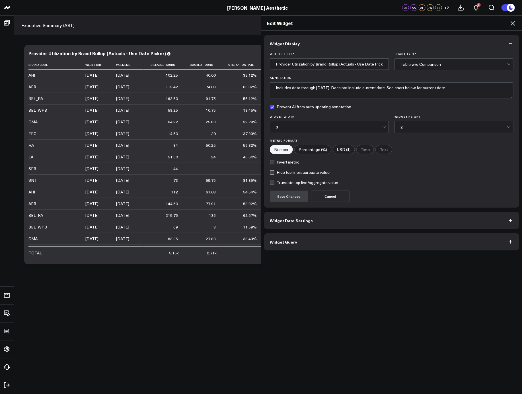
drag, startPoint x: 309, startPoint y: 253, endPoint x: 308, endPoint y: 250, distance: 3.8
click at [309, 253] on div "Widget Display Widget Title * Provider Utilization by Brand Rollup (Actuals - U…" at bounding box center [391, 212] width 261 height 363
click at [308, 247] on button "Widget Query" at bounding box center [391, 241] width 255 height 17
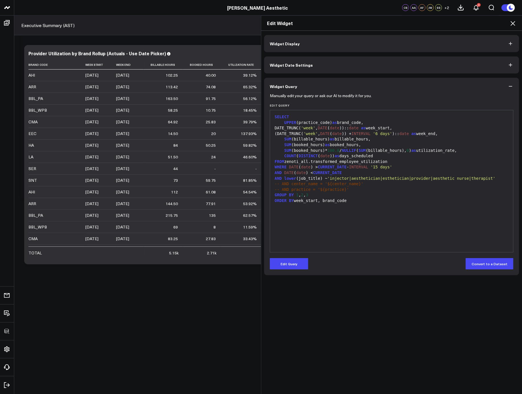
click at [292, 273] on div "Manually edit your query or ask our AI to modify it for you. Edit Query 99 1 2 …" at bounding box center [391, 185] width 255 height 180
click at [292, 267] on button "Edit Query" at bounding box center [289, 263] width 38 height 11
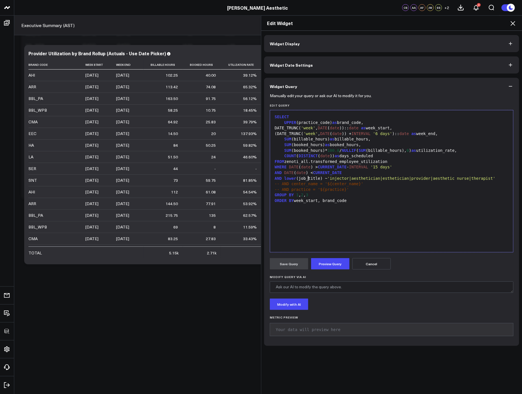
click at [305, 179] on div "AND lower (job_title) ~ 'injector|aesthetician|esthetician|provider|aesthetic n…" at bounding box center [392, 179] width 238 height 6
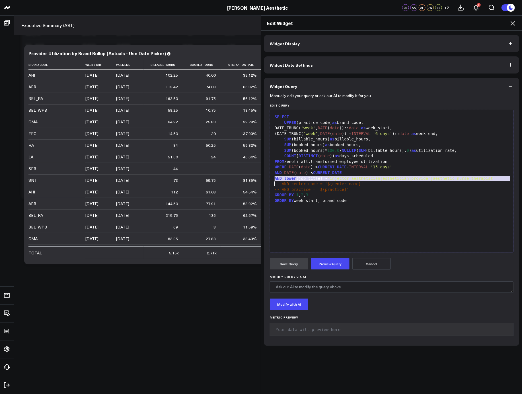
click at [305, 178] on div "AND lower (job_title) ~ 'injector|aesthetician|esthetician|provider|aesthetic n…" at bounding box center [392, 179] width 238 height 6
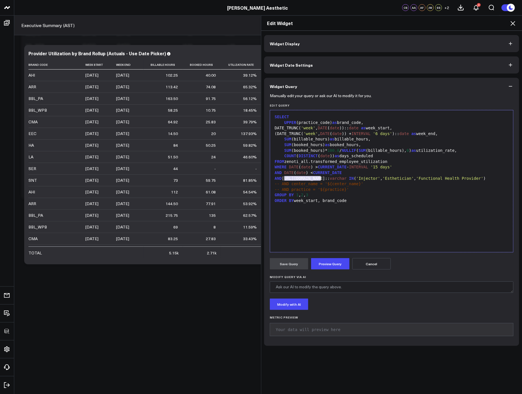
drag, startPoint x: 283, startPoint y: 179, endPoint x: 318, endPoint y: 180, distance: 35.0
click at [318, 180] on div "AND [URL][DOMAIN_NAME]:: varchar IN ( 'Injector' , 'Esthetician' , 'Functional …" at bounding box center [392, 179] width 238 height 6
drag, startPoint x: 326, startPoint y: 178, endPoint x: 305, endPoint y: 178, distance: 20.2
click at [305, 178] on div "AND job_title:: varchar IN ( 'Injector' , 'Esthetician' , 'Functional Health Pr…" at bounding box center [392, 179] width 238 height 6
click at [333, 262] on button "Preview Query" at bounding box center [330, 263] width 38 height 11
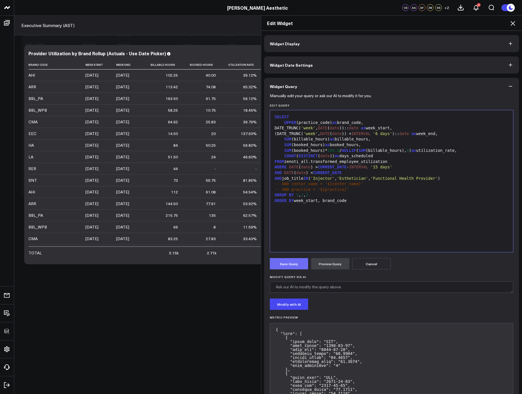
click at [294, 263] on button "Save Query" at bounding box center [289, 263] width 38 height 11
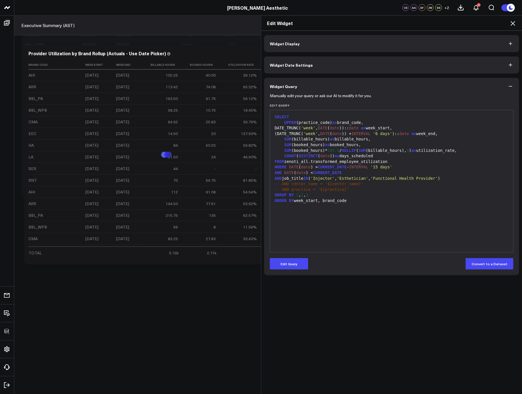
click at [513, 24] on icon at bounding box center [513, 23] width 7 height 7
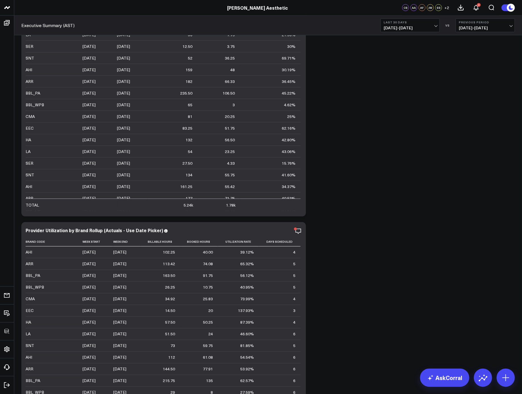
scroll to position [1613, 0]
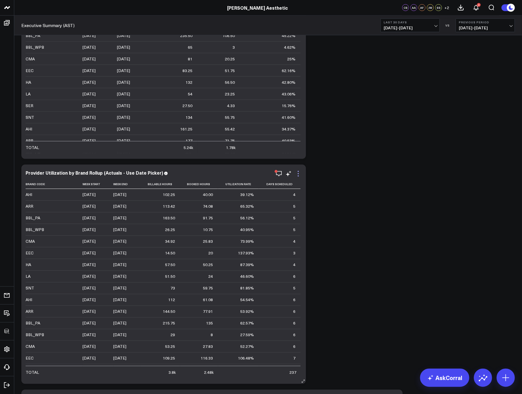
click at [301, 173] on icon at bounding box center [298, 173] width 7 height 7
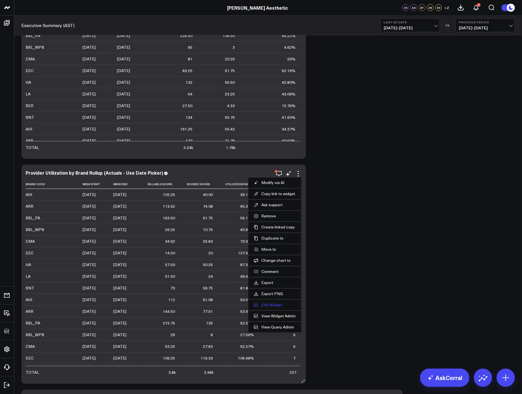
click at [270, 304] on button "Edit Widget" at bounding box center [275, 304] width 42 height 5
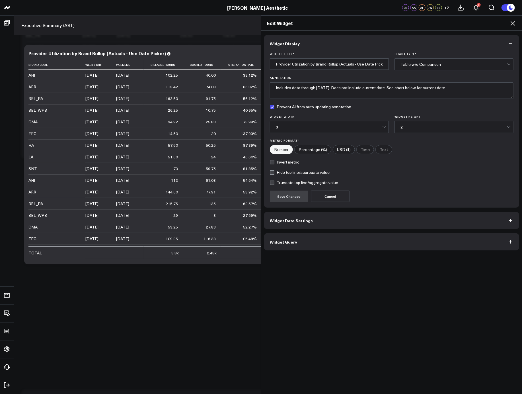
click at [298, 244] on button "Widget Query" at bounding box center [391, 241] width 255 height 17
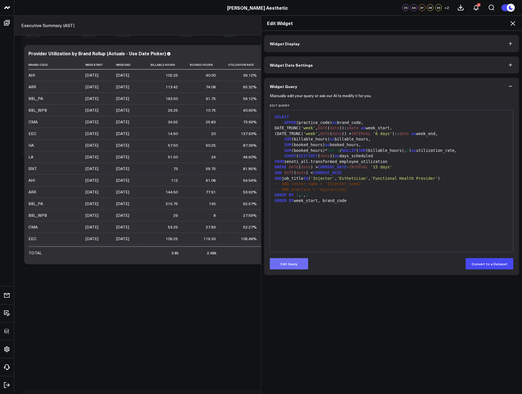
click at [296, 265] on button "Edit Query" at bounding box center [289, 263] width 38 height 11
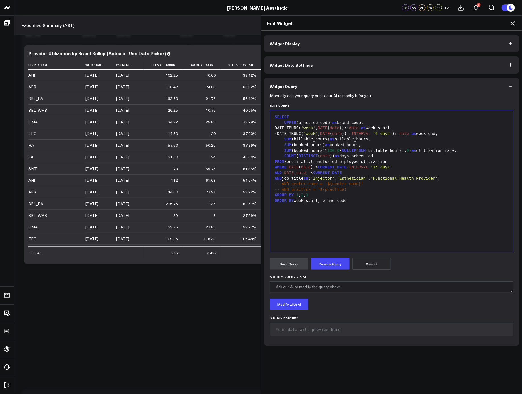
click at [342, 230] on div "SELECT UPPER (practice_code) as brand_code, DATE_TRUNC( 'week' , DATE ( date ))…" at bounding box center [392, 181] width 238 height 136
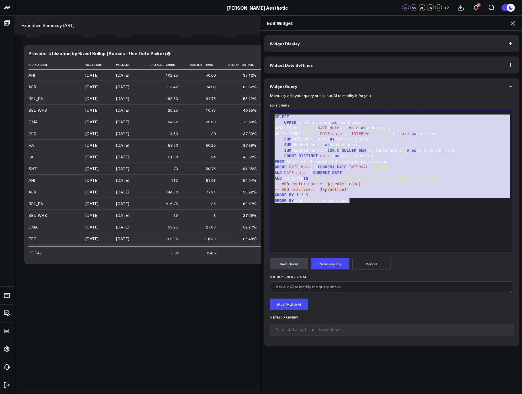
copy div "SELECT UPPER (practice_code) as brand_code, DATE_TRUNC( 'week' , DATE ( date ))…"
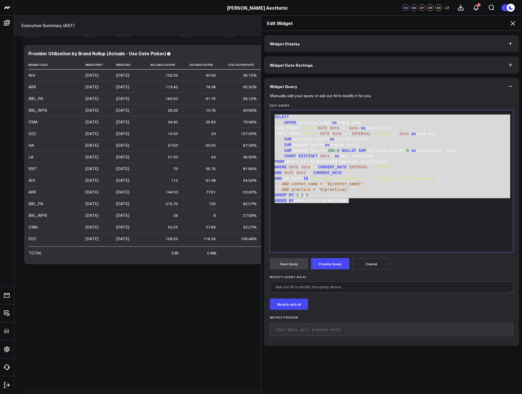
click at [512, 24] on icon at bounding box center [513, 23] width 7 height 7
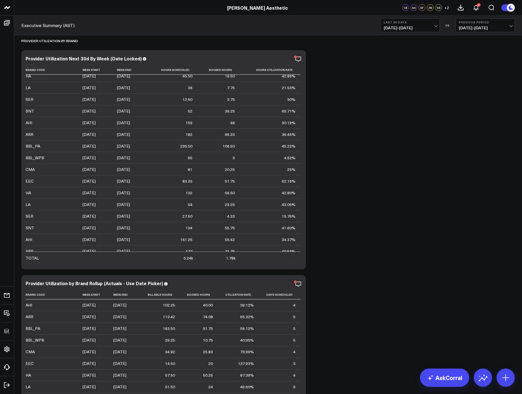
scroll to position [1438, 0]
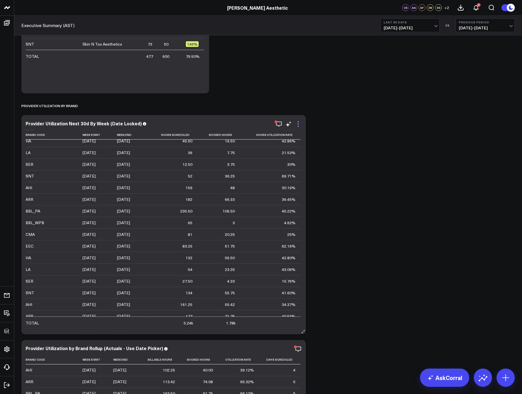
click at [300, 126] on icon at bounding box center [298, 124] width 7 height 7
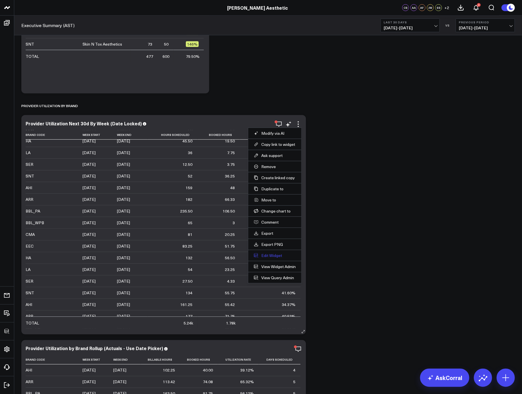
click at [279, 253] on button "Edit Widget" at bounding box center [275, 255] width 42 height 5
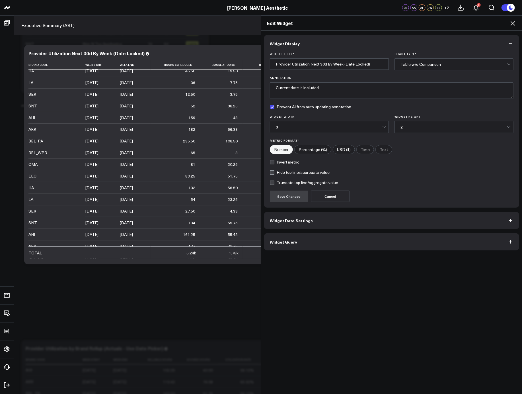
click at [309, 242] on button "Widget Query" at bounding box center [391, 241] width 255 height 17
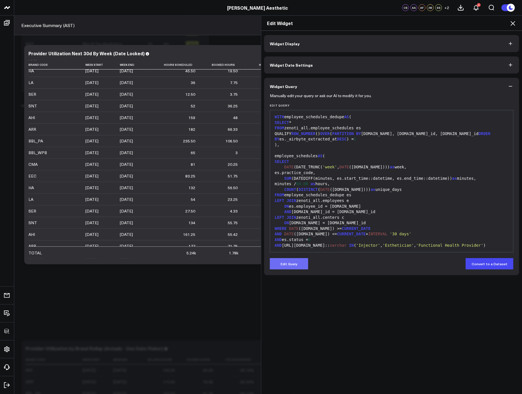
click at [288, 264] on button "Edit Query" at bounding box center [289, 263] width 38 height 11
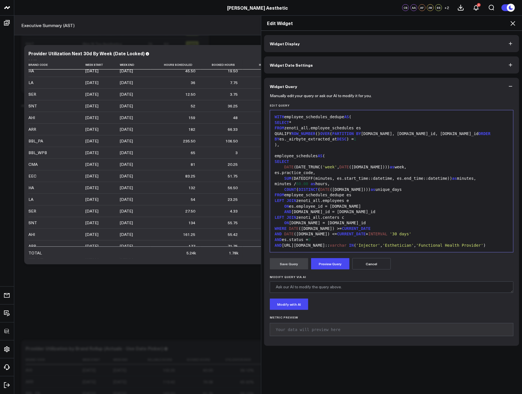
scroll to position [284, 0]
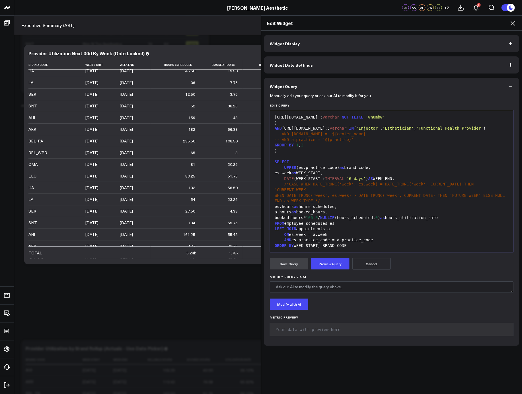
click at [326, 236] on div "ON es.week = a.week" at bounding box center [392, 235] width 238 height 6
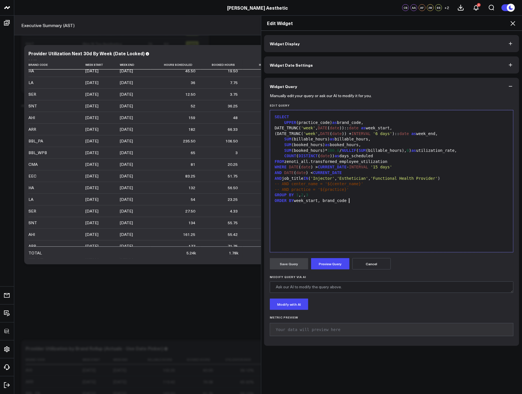
scroll to position [0, 0]
click at [316, 168] on div "WHERE DATE ( date ) > CURRENT_DATE - INTERVAL '15 days'" at bounding box center [392, 167] width 238 height 6
drag, startPoint x: 350, startPoint y: 167, endPoint x: 414, endPoint y: 169, distance: 63.8
click at [414, 169] on div "WHERE DATE ( date ) >= CURRENT_DATE - INTERVAL '15 days'" at bounding box center [392, 167] width 238 height 6
click at [318, 174] on span "CURRENT_DATE" at bounding box center [327, 172] width 29 height 5
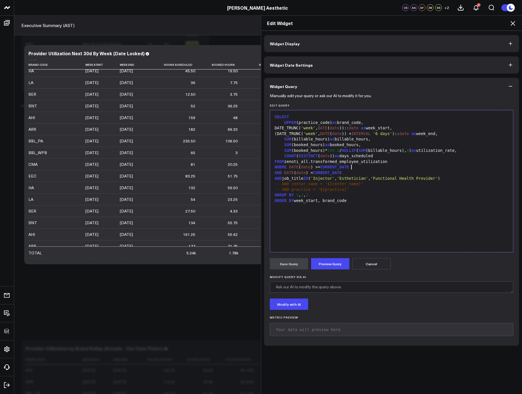
click at [318, 174] on span "CURRENT_DATE" at bounding box center [327, 172] width 29 height 5
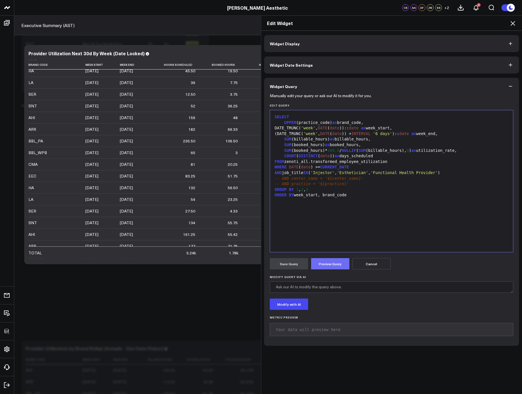
click at [334, 269] on button "Preview Query" at bounding box center [330, 263] width 38 height 11
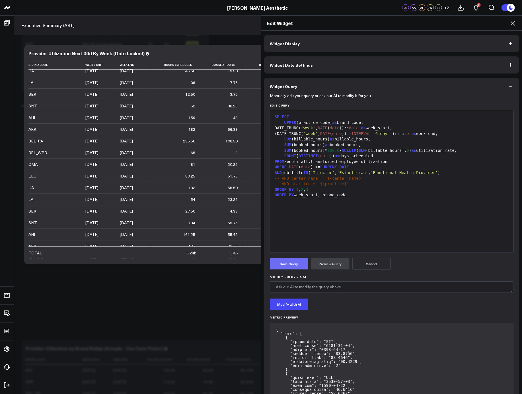
click at [296, 264] on button "Save Query" at bounding box center [289, 263] width 38 height 11
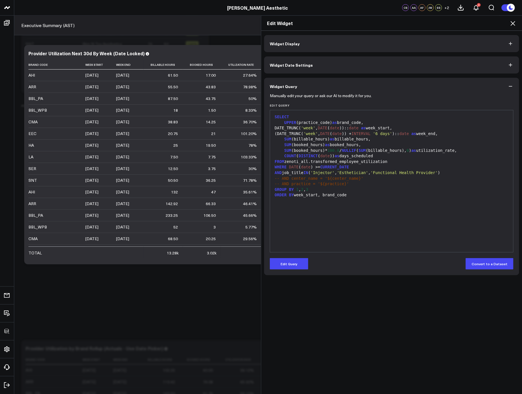
click at [511, 24] on icon at bounding box center [513, 23] width 7 height 7
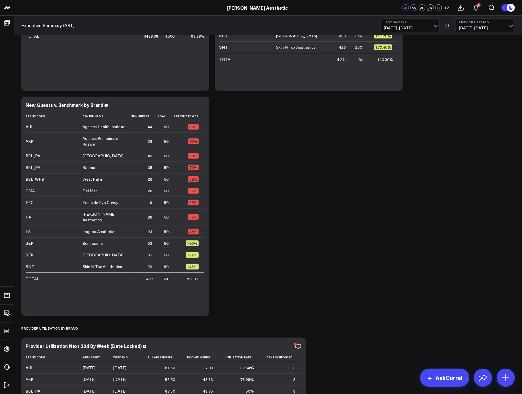
scroll to position [1456, 0]
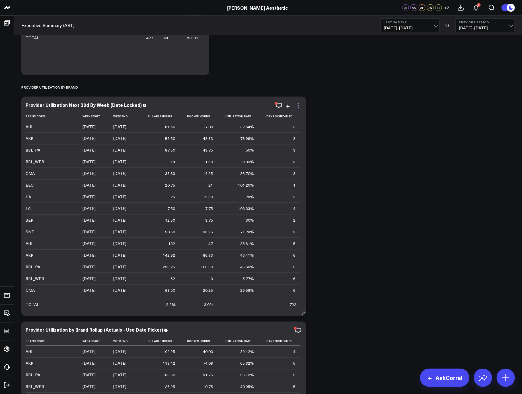
click at [301, 106] on icon at bounding box center [298, 105] width 7 height 7
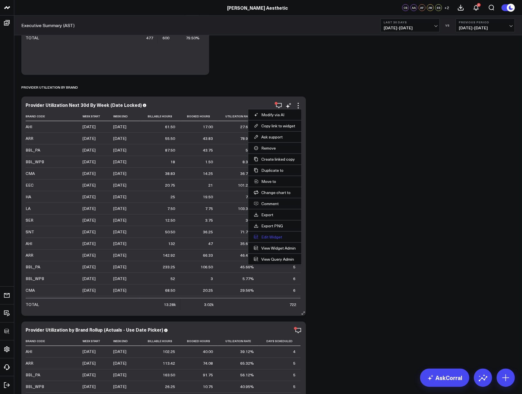
click at [273, 237] on button "Edit Widget" at bounding box center [275, 236] width 42 height 5
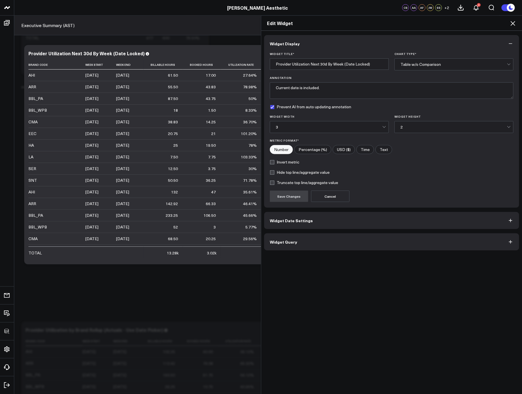
click at [337, 247] on button "Widget Query" at bounding box center [391, 241] width 255 height 17
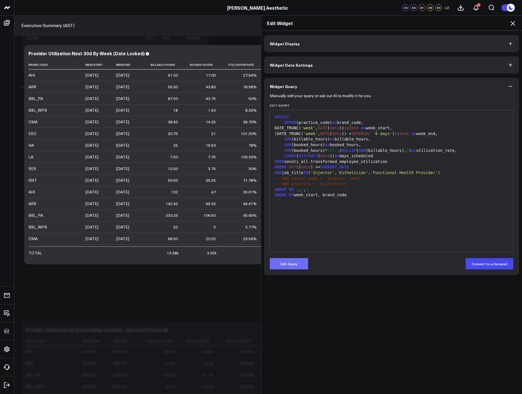
click at [301, 261] on button "Edit Query" at bounding box center [289, 263] width 38 height 11
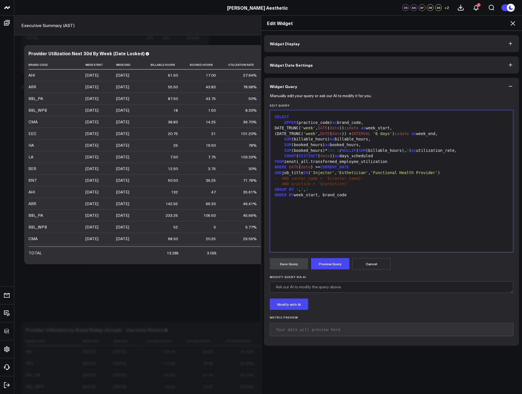
click at [377, 167] on div "WHERE DATE ( date ) >= CURRENT_DATE" at bounding box center [392, 167] width 238 height 6
click at [313, 172] on div "AND DATE ( date ) <= CURRENT_DATE + INTERVAL '30 days'" at bounding box center [392, 173] width 238 height 6
click at [339, 248] on div "SELECT UPPER (practice_code) as brand_code, DATE_TRUNC( 'week' , DATE ( date ))…" at bounding box center [392, 181] width 238 height 136
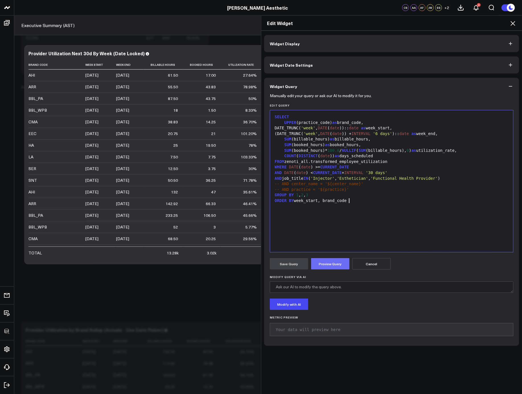
click at [331, 267] on button "Preview Query" at bounding box center [330, 263] width 38 height 11
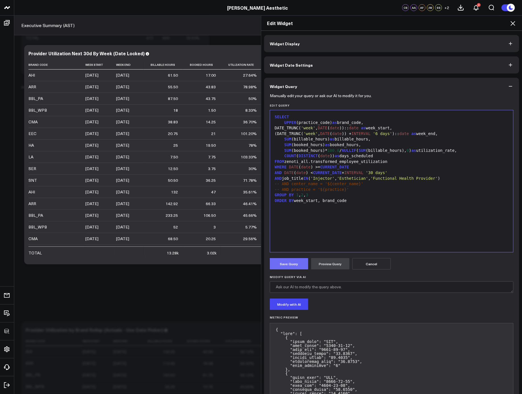
click at [282, 266] on button "Save Query" at bounding box center [289, 263] width 38 height 11
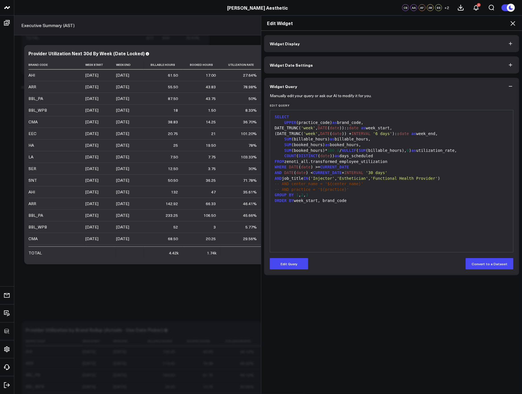
click at [513, 24] on icon at bounding box center [513, 23] width 7 height 7
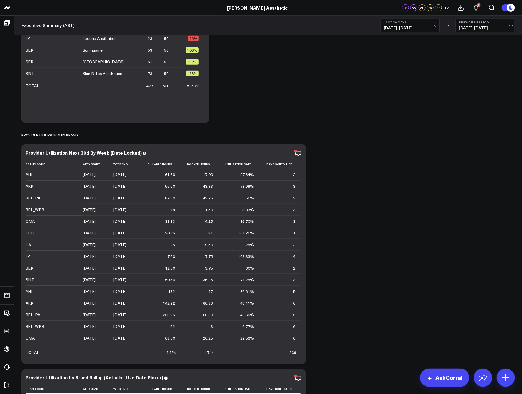
scroll to position [1447, 0]
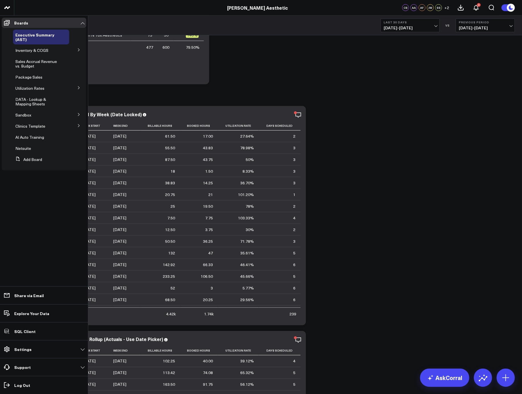
click at [79, 49] on icon at bounding box center [78, 49] width 3 height 3
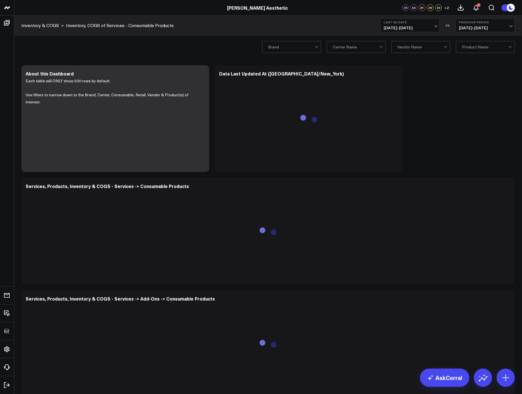
click at [455, 93] on div "Modify via AI Copy link to widget Ask support Remove Create linked copy Executi…" at bounding box center [269, 230] width 500 height 337
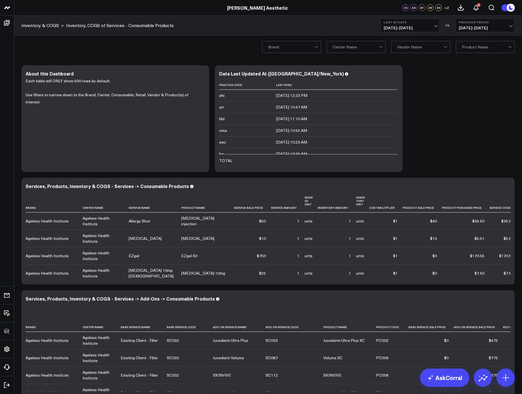
click at [456, 117] on div "Modify via AI Copy link to widget Ask support Remove Create linked copy Executi…" at bounding box center [269, 230] width 500 height 337
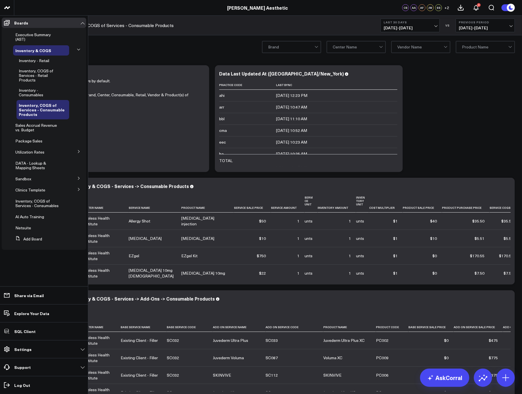
click at [79, 188] on icon at bounding box center [78, 189] width 1 height 3
click at [78, 198] on icon at bounding box center [78, 199] width 1 height 3
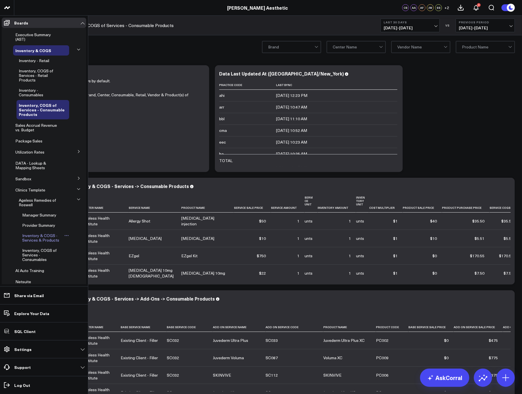
click at [50, 238] on span "Inventory & COGS - Services & Products" at bounding box center [40, 238] width 37 height 10
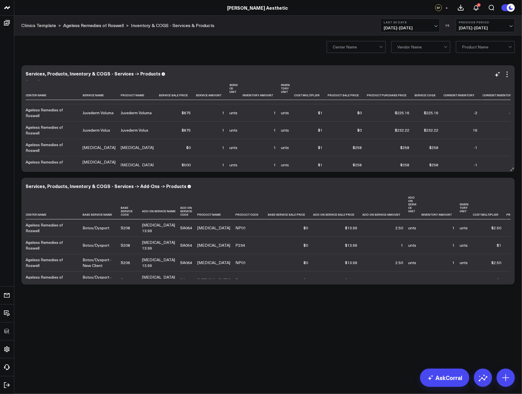
scroll to position [70, 0]
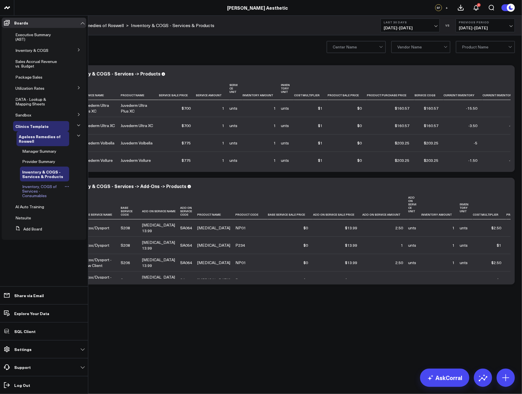
click at [34, 187] on span "Inventory, COGS of Services - Consumables" at bounding box center [39, 191] width 34 height 15
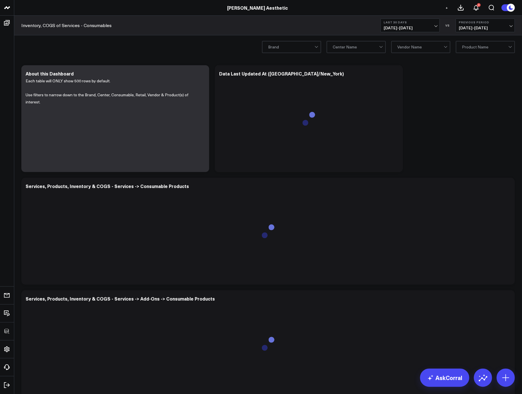
click at [423, 136] on div "Modify via AI Copy link to widget Ask support Remove Create linked copy Executi…" at bounding box center [269, 230] width 500 height 337
click at [444, 114] on div "Modify via AI Copy link to widget Ask support Remove Create linked copy Executi…" at bounding box center [269, 230] width 500 height 337
click at [395, 73] on icon at bounding box center [395, 74] width 7 height 7
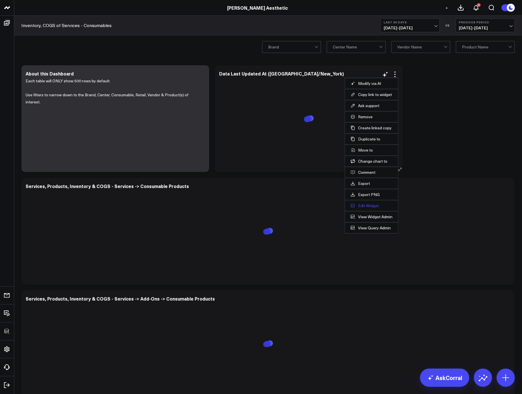
click at [370, 206] on button "Edit Widget" at bounding box center [372, 205] width 42 height 5
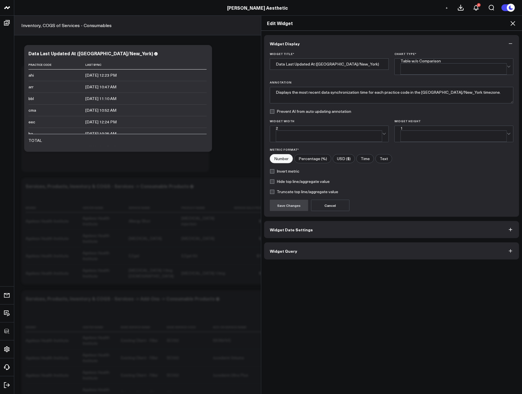
click at [287, 248] on button "Widget Query" at bounding box center [391, 250] width 255 height 17
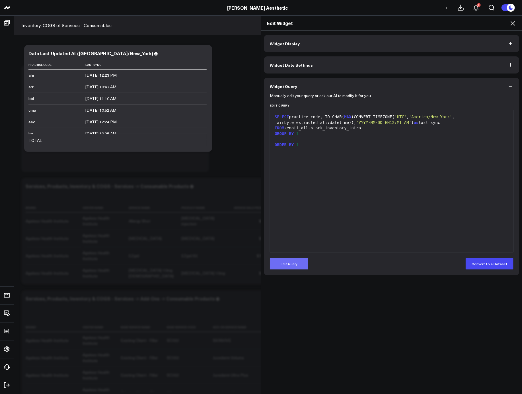
click at [288, 261] on button "Edit Query" at bounding box center [289, 263] width 38 height 11
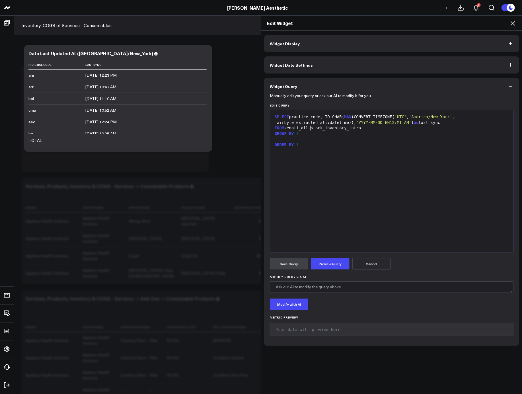
click at [308, 128] on div "FROM zenoti_all.stock_inventory_intra" at bounding box center [392, 128] width 238 height 6
drag, startPoint x: 304, startPoint y: 116, endPoint x: 290, endPoint y: 118, distance: 14.3
click at [290, 118] on div "SELECT practice_code, TO_CHAR( MAX (CONVERT_TIMEZONE( 'UTC' , 'America/New_York…" at bounding box center [392, 119] width 238 height 11
click at [320, 265] on button "Preview Query" at bounding box center [330, 263] width 38 height 11
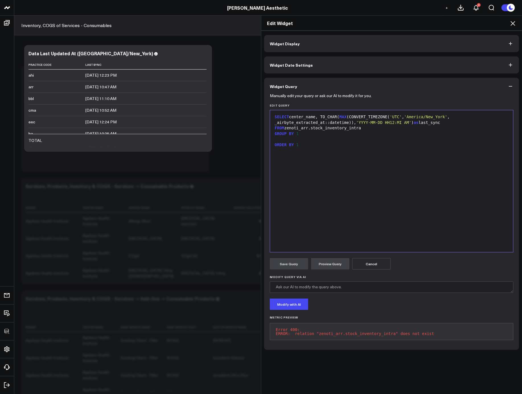
click at [345, 188] on div "SELECT center_name, TO_CHAR( MAX (CONVERT_TIMEZONE( 'UTC' , 'America/New_York' …" at bounding box center [392, 181] width 238 height 136
click at [309, 128] on div "FROM zenoti_arr.stock_inventory_intra" at bounding box center [392, 128] width 238 height 6
drag, startPoint x: 361, startPoint y: 128, endPoint x: 385, endPoint y: 126, distance: 24.6
click at [385, 126] on div "FROM zenoti_arr _intra .stock_inventory_intra" at bounding box center [392, 128] width 238 height 6
click at [329, 260] on button "Preview Query" at bounding box center [330, 263] width 38 height 11
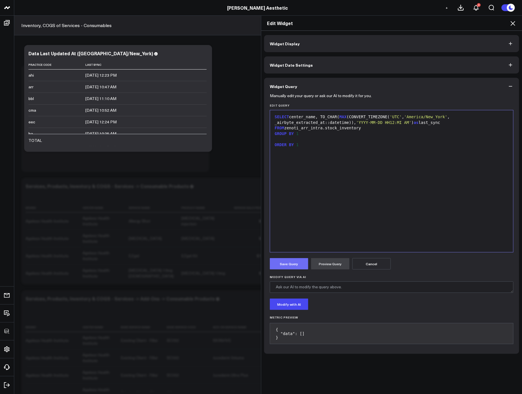
click at [285, 267] on button "Save Query" at bounding box center [289, 263] width 38 height 11
click at [418, 143] on div "ORDER BY 1" at bounding box center [392, 145] width 238 height 6
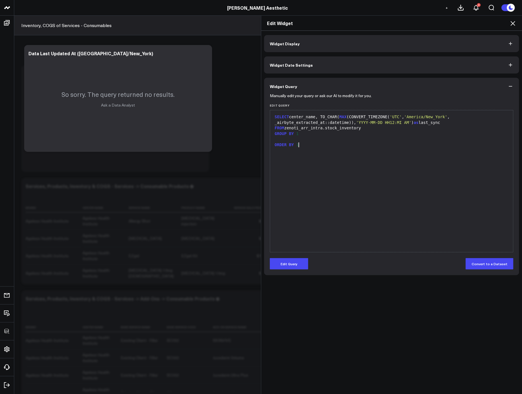
click at [416, 144] on div "ORDER BY 1" at bounding box center [392, 145] width 238 height 6
click at [296, 261] on button "Edit Query" at bounding box center [289, 263] width 38 height 11
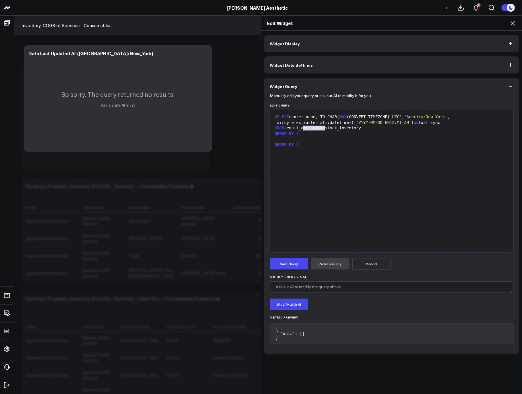
drag, startPoint x: 323, startPoint y: 129, endPoint x: 311, endPoint y: 128, distance: 12.0
click at [302, 129] on div "FROM zenoti_arr_intra.stock_inventory" at bounding box center [392, 128] width 238 height 6
click at [319, 265] on button "Preview Query" at bounding box center [330, 263] width 38 height 11
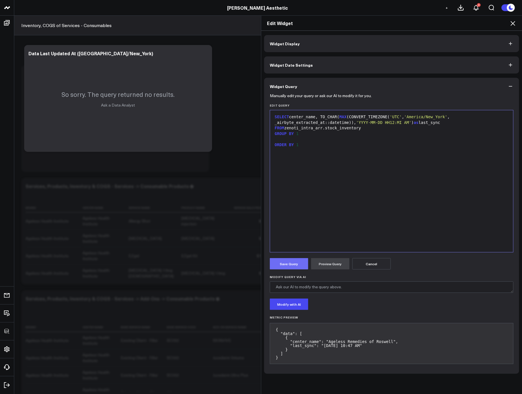
click at [292, 264] on button "Save Query" at bounding box center [289, 263] width 38 height 11
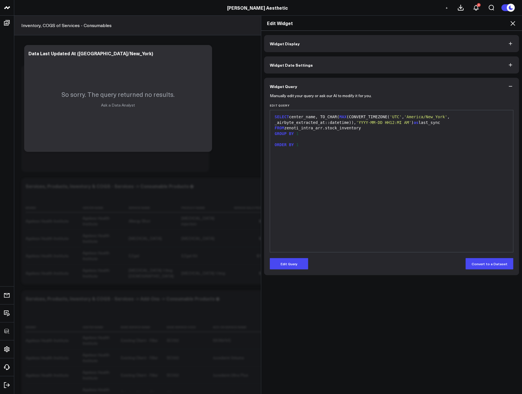
click at [512, 24] on icon at bounding box center [513, 23] width 7 height 7
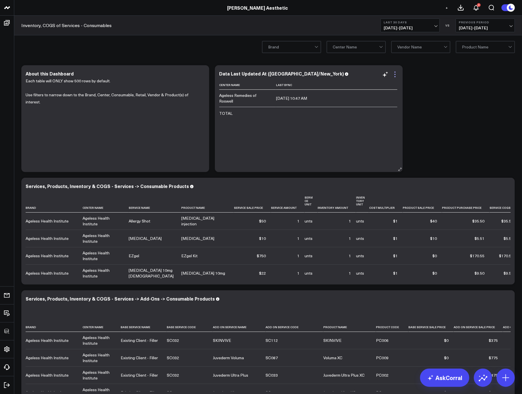
click at [393, 75] on icon at bounding box center [395, 74] width 7 height 7
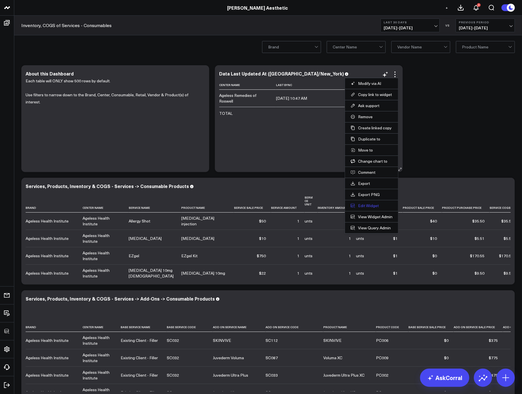
click at [374, 205] on button "Edit Widget" at bounding box center [372, 205] width 42 height 5
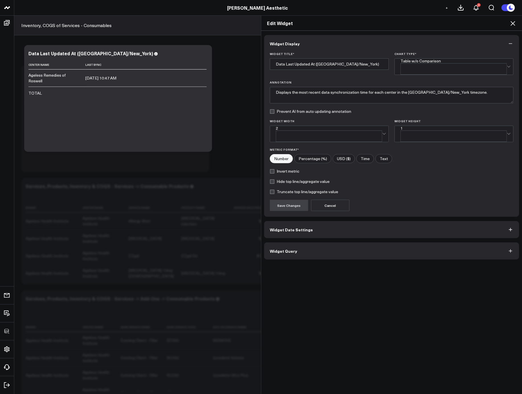
click at [315, 242] on button "Widget Query" at bounding box center [391, 250] width 255 height 17
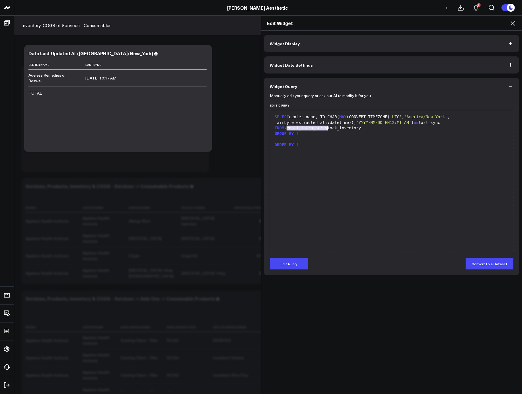
drag, startPoint x: 285, startPoint y: 128, endPoint x: 326, endPoint y: 128, distance: 41.0
click at [326, 128] on div "FROM zenoti_intra_arr.stock_inventory" at bounding box center [392, 128] width 238 height 6
copy div "zenoti_intra_arr."
click at [511, 24] on icon at bounding box center [513, 23] width 7 height 7
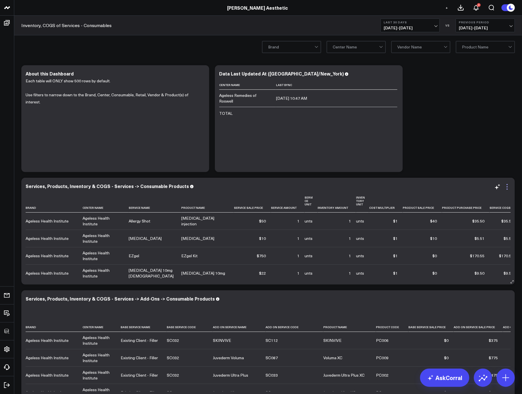
click at [507, 187] on icon at bounding box center [507, 186] width 1 height 1
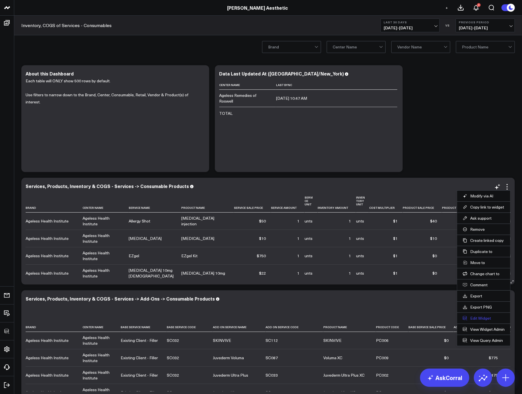
click at [480, 316] on button "Edit Widget" at bounding box center [484, 318] width 42 height 5
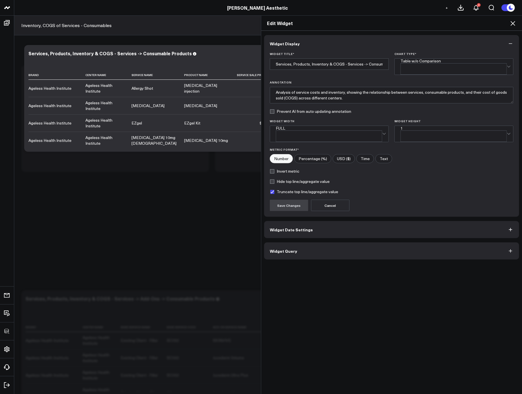
click at [359, 242] on button "Widget Query" at bounding box center [391, 250] width 255 height 17
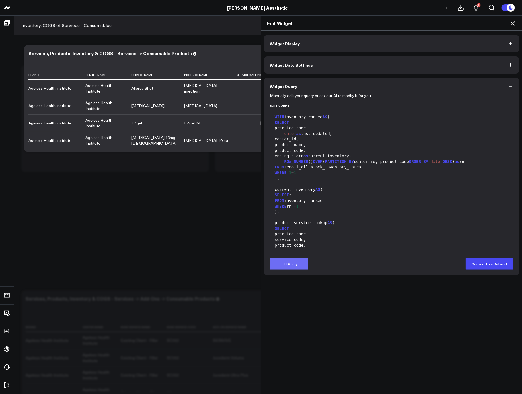
click at [296, 263] on button "Edit Query" at bounding box center [289, 263] width 38 height 11
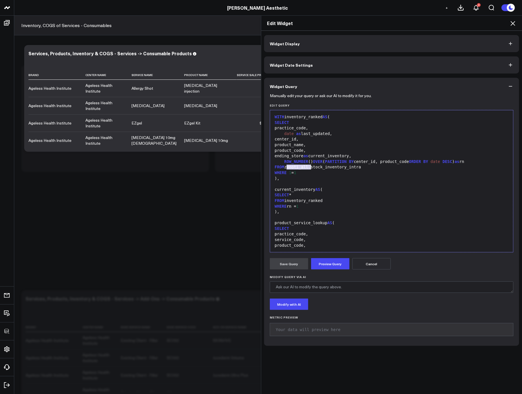
drag, startPoint x: 294, startPoint y: 166, endPoint x: 308, endPoint y: 167, distance: 13.7
click at [308, 167] on div "FROM zenoti_all.stock_inventory_intra" at bounding box center [392, 167] width 238 height 6
drag, startPoint x: 361, startPoint y: 167, endPoint x: 385, endPoint y: 167, distance: 24.2
click at [385, 167] on div "FROM zenoti _intra _arr.stock_inventory_intra" at bounding box center [392, 167] width 238 height 6
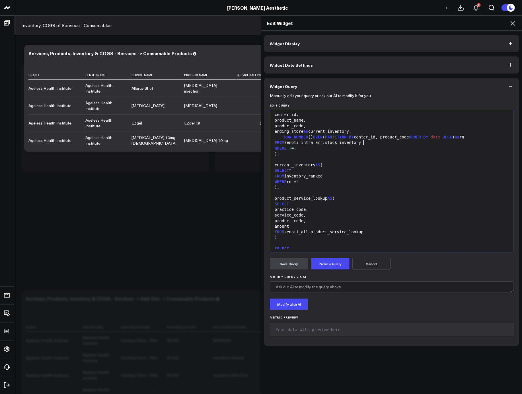
scroll to position [39, 0]
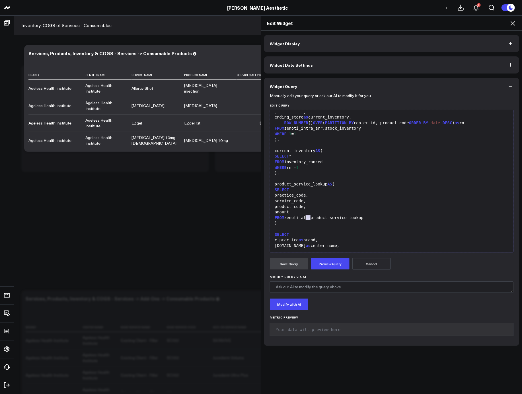
drag, startPoint x: 308, startPoint y: 217, endPoint x: 305, endPoint y: 217, distance: 3.4
click at [305, 217] on div "FROM zenoti_all.product_service_lookup" at bounding box center [392, 218] width 238 height 6
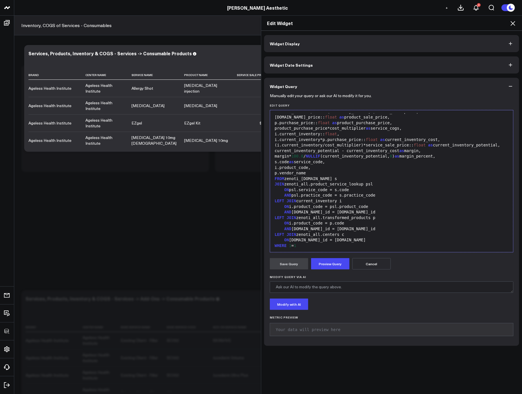
scroll to position [221, 0]
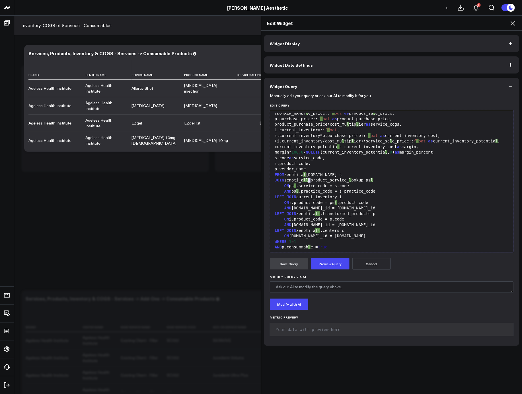
drag, startPoint x: 308, startPoint y: 181, endPoint x: 304, endPoint y: 181, distance: 3.7
click at [304, 178] on div "FROM zenoti_a l l.services s" at bounding box center [392, 175] width 238 height 6
drag, startPoint x: 304, startPoint y: 186, endPoint x: 308, endPoint y: 186, distance: 3.5
click at [308, 183] on div "JOIN zenoti_all.product_service_lookup psl" at bounding box center [392, 180] width 238 height 6
drag, startPoint x: 316, startPoint y: 219, endPoint x: 320, endPoint y: 219, distance: 4.0
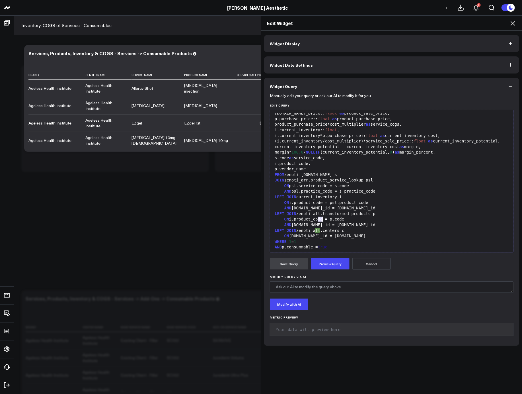
click at [320, 217] on div "LEFT JOIN zenoti_all.transformed_products p" at bounding box center [392, 214] width 238 height 6
drag, startPoint x: 316, startPoint y: 237, endPoint x: 320, endPoint y: 236, distance: 4.6
click at [320, 234] on div "LEFT JOIN zenoti_all.centers c" at bounding box center [392, 231] width 238 height 6
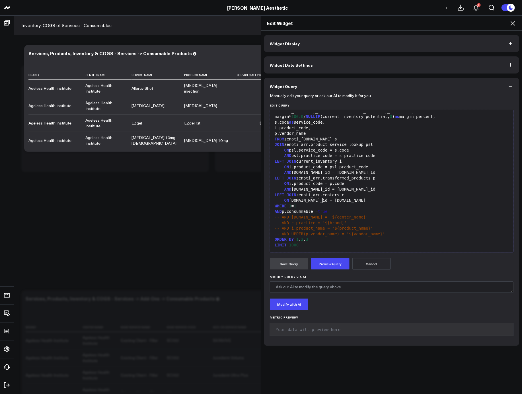
scroll to position [8, 0]
click at [334, 266] on button "Preview Query" at bounding box center [330, 263] width 38 height 11
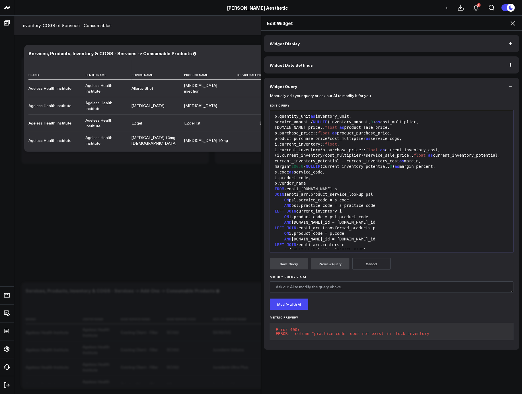
scroll to position [109, 0]
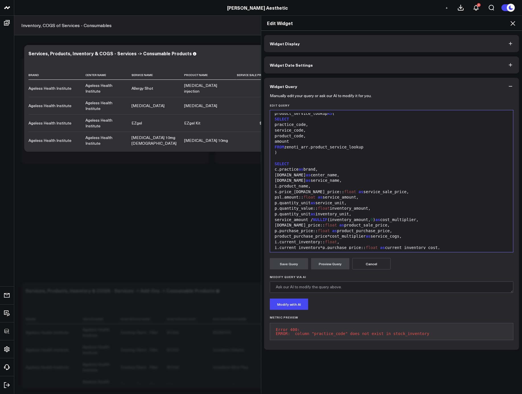
click at [332, 171] on div "c.practice as brand," at bounding box center [392, 170] width 238 height 6
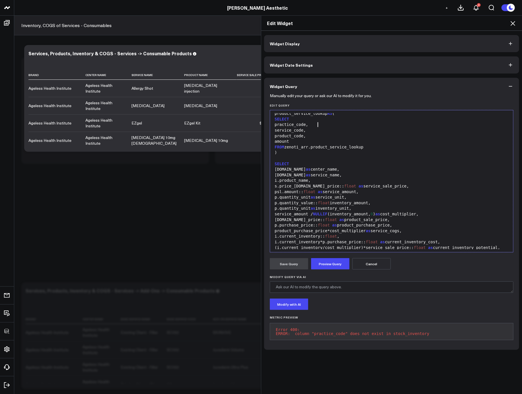
click at [316, 126] on div "practice_code," at bounding box center [392, 125] width 238 height 6
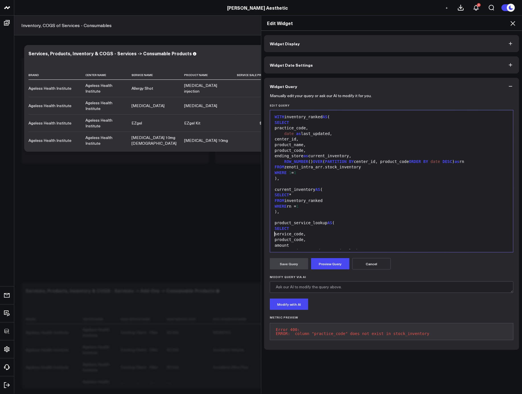
scroll to position [0, 0]
click at [313, 128] on div "practice_code," at bounding box center [392, 128] width 238 height 6
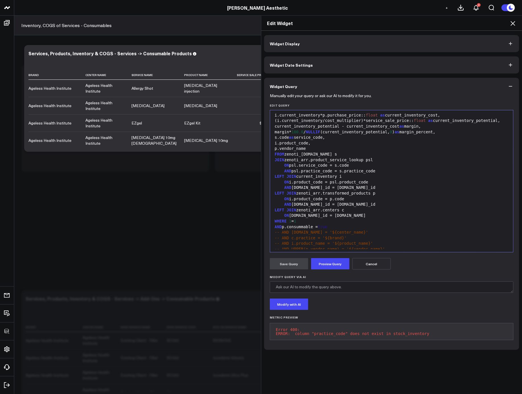
scroll to position [245, 0]
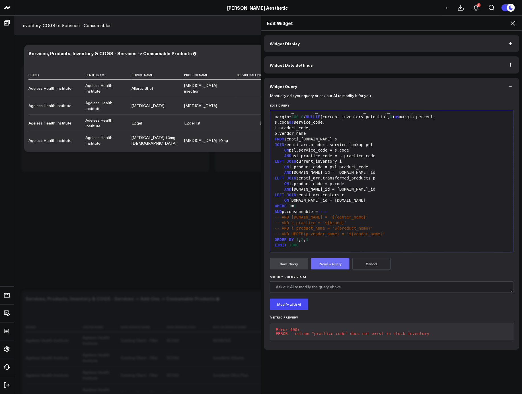
click at [333, 260] on button "Preview Query" at bounding box center [330, 263] width 38 height 11
click at [339, 230] on span "-- AND i.product_name = '${product_name}'" at bounding box center [324, 228] width 99 height 5
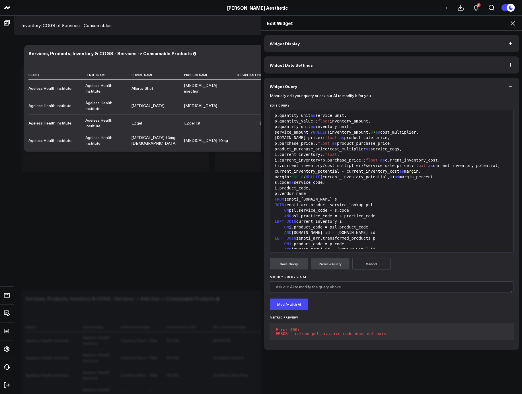
scroll to position [192, 0]
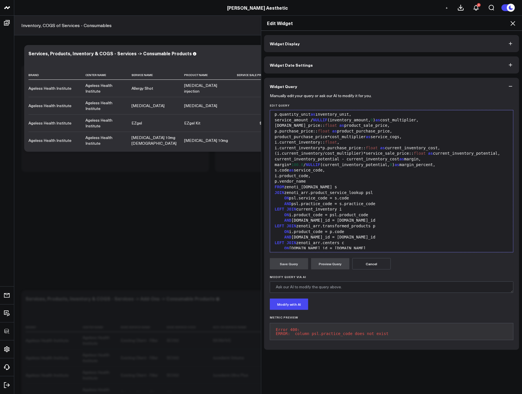
click at [371, 207] on div "AND psl.practice_code = s.practice_code" at bounding box center [392, 204] width 238 height 6
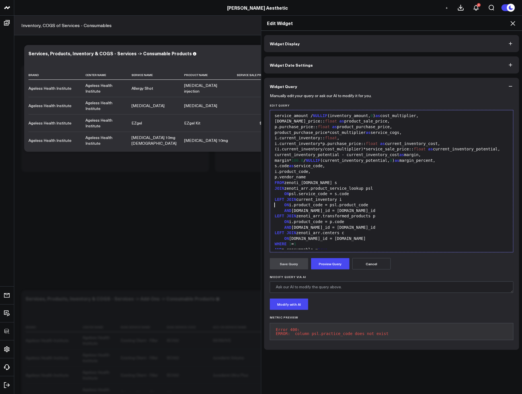
scroll to position [204, 0]
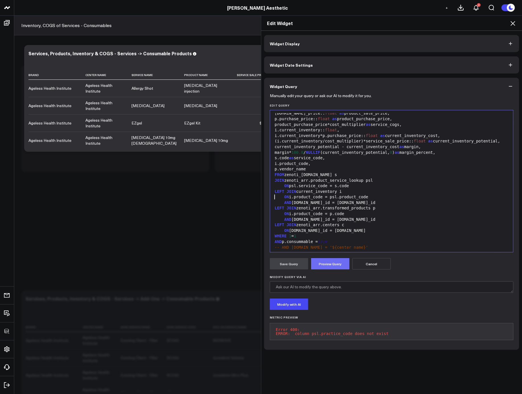
click at [321, 265] on button "Preview Query" at bounding box center [330, 263] width 38 height 11
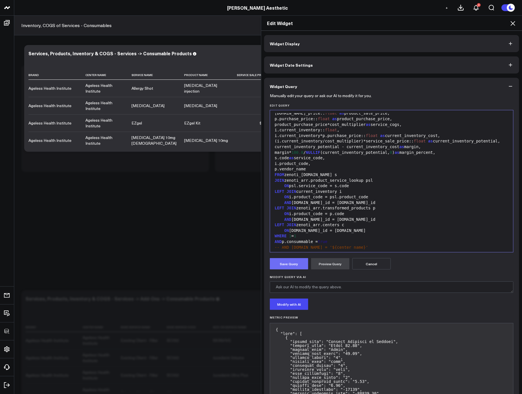
click at [281, 266] on button "Save Query" at bounding box center [289, 263] width 38 height 11
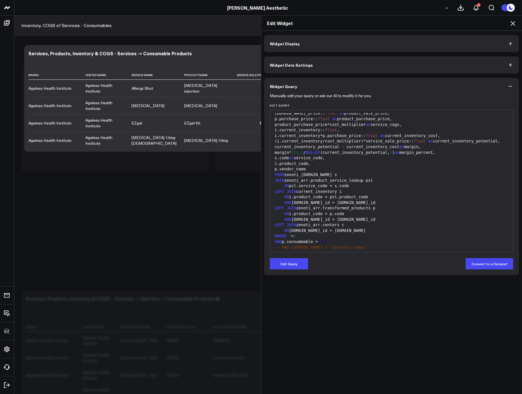
click at [511, 23] on icon at bounding box center [513, 23] width 7 height 7
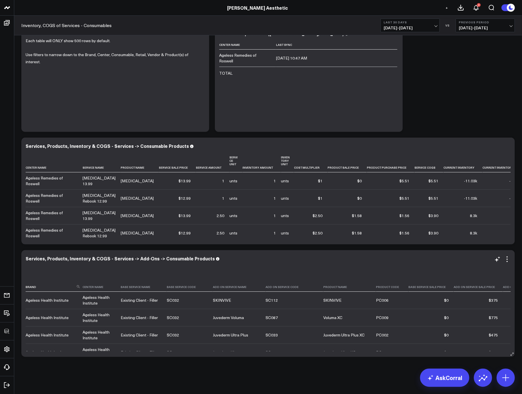
click at [508, 261] on icon at bounding box center [507, 261] width 1 height 1
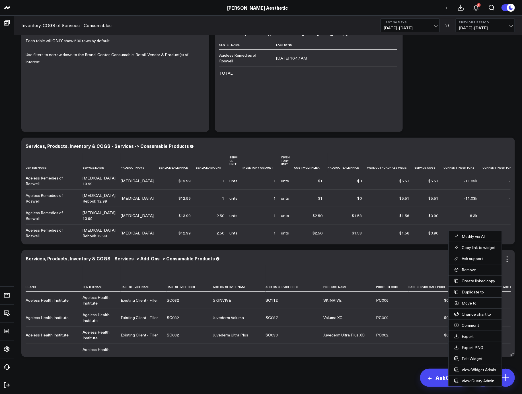
click at [476, 362] on li "Edit Widget" at bounding box center [475, 358] width 53 height 11
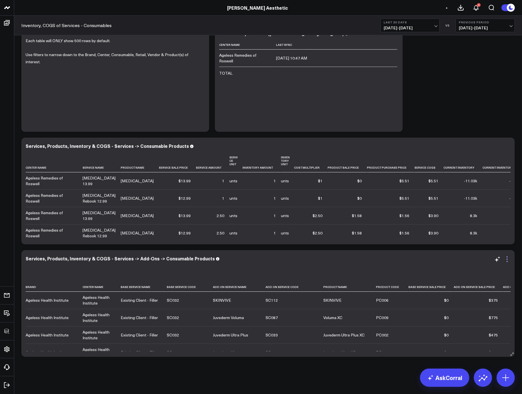
click at [508, 260] on icon at bounding box center [507, 259] width 7 height 7
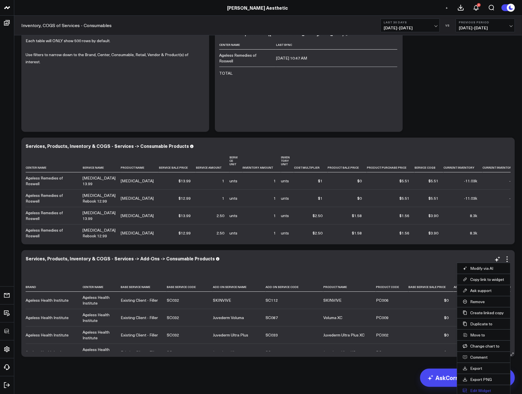
click at [474, 389] on button "Edit Widget" at bounding box center [484, 390] width 42 height 5
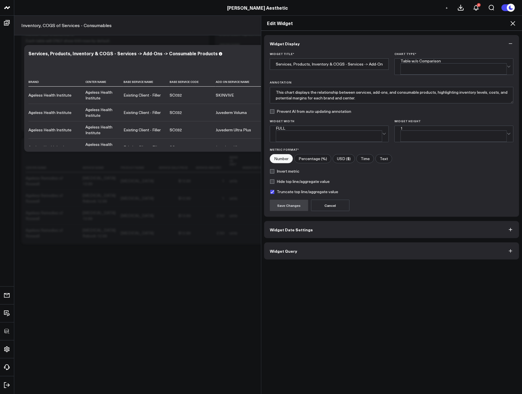
click at [330, 244] on button "Widget Query" at bounding box center [391, 250] width 255 height 17
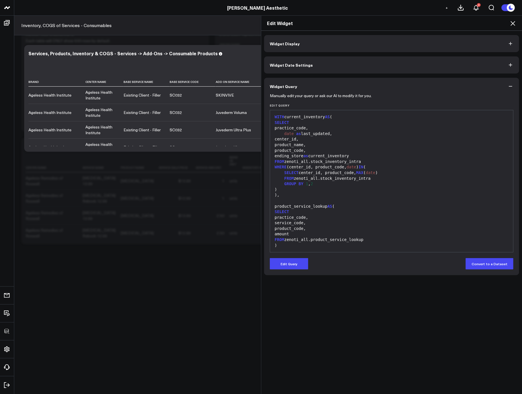
click at [287, 263] on button "Edit Query" at bounding box center [289, 263] width 38 height 11
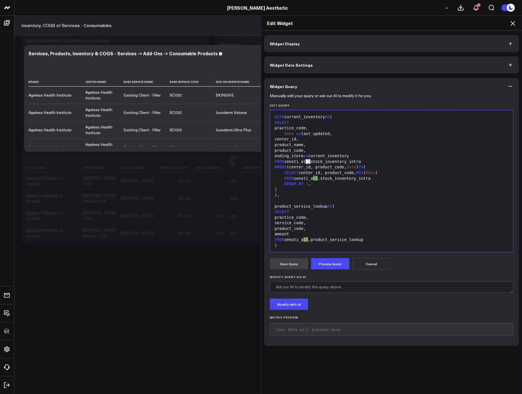
drag, startPoint x: 308, startPoint y: 161, endPoint x: 304, endPoint y: 160, distance: 4.1
click at [304, 160] on div "FROM zenoti_all.stock_inventory_intra" at bounding box center [392, 162] width 238 height 6
click at [303, 162] on div "FROM zenoti_arr.stock_inventory_intra" at bounding box center [392, 162] width 238 height 6
drag, startPoint x: 361, startPoint y: 162, endPoint x: 382, endPoint y: 161, distance: 21.7
click at [382, 161] on div "FROM zenoti _intra _arr.stock_inventory_intra" at bounding box center [392, 162] width 238 height 6
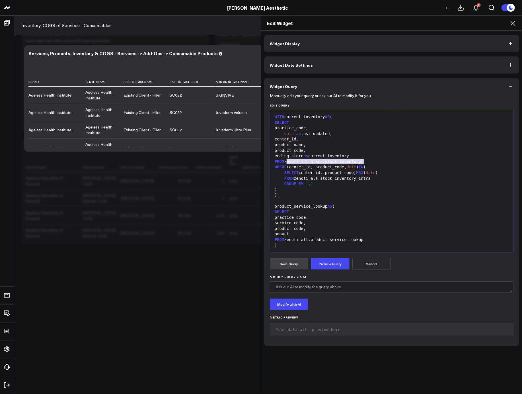
drag, startPoint x: 285, startPoint y: 162, endPoint x: 377, endPoint y: 162, distance: 92.6
click at [377, 162] on div "FROM zenoti_intra_arr.stock_inventory" at bounding box center [392, 162] width 238 height 6
copy div "zenoti_intra_arr.stock_inventory"
drag, startPoint x: 376, startPoint y: 180, endPoint x: 294, endPoint y: 179, distance: 82.0
click at [294, 179] on div "FROM zenoti_all.stock_inventory_intra" at bounding box center [392, 179] width 238 height 6
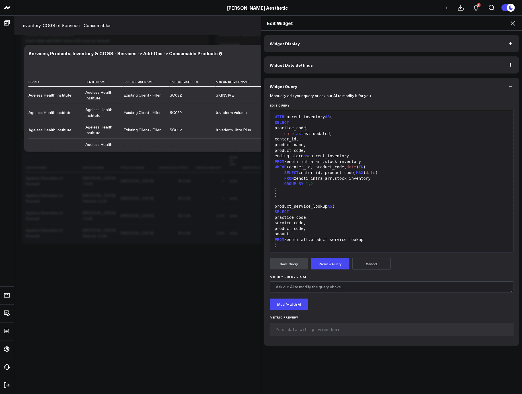
click at [305, 128] on div "practice_code," at bounding box center [392, 128] width 238 height 6
click at [305, 129] on div "practice_code," at bounding box center [392, 128] width 238 height 6
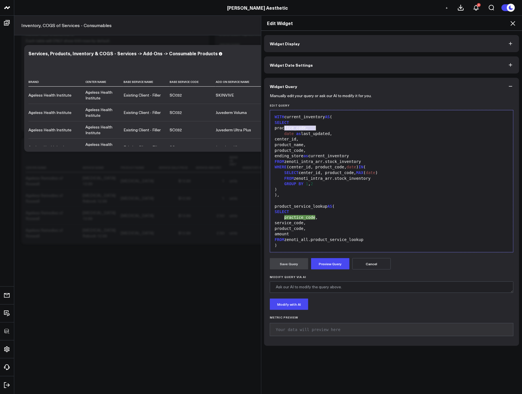
click at [305, 129] on div "practice_code," at bounding box center [392, 128] width 238 height 6
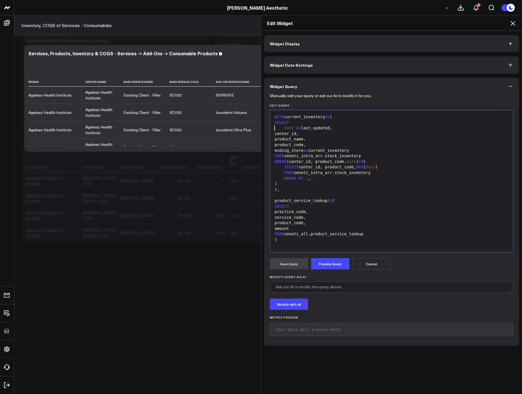
click at [315, 211] on div "practice_code," at bounding box center [392, 212] width 238 height 6
click at [308, 229] on div "FROM zenoti_all.product_service_lookup" at bounding box center [392, 229] width 238 height 6
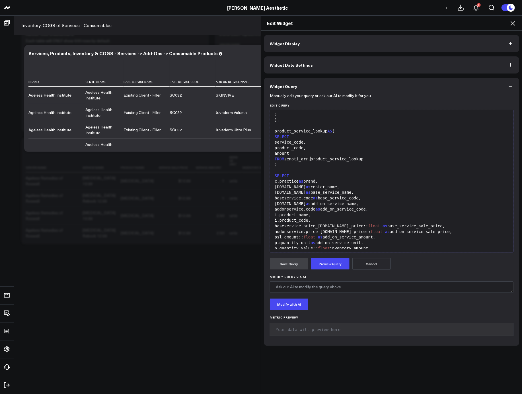
scroll to position [102, 0]
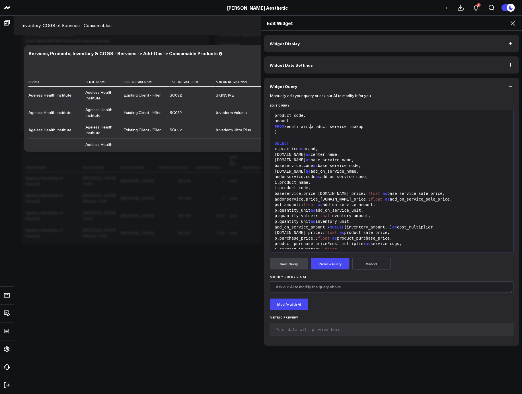
click at [320, 149] on div "c.practice as brand," at bounding box center [392, 149] width 238 height 6
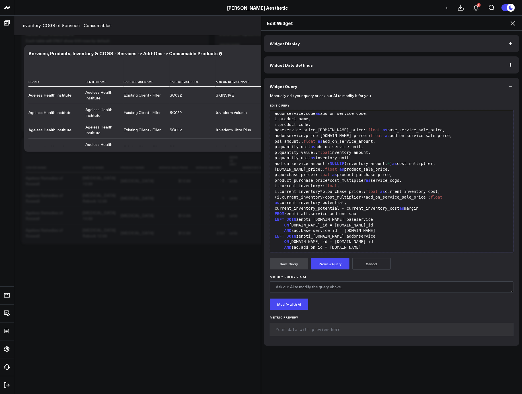
scroll to position [192, 0]
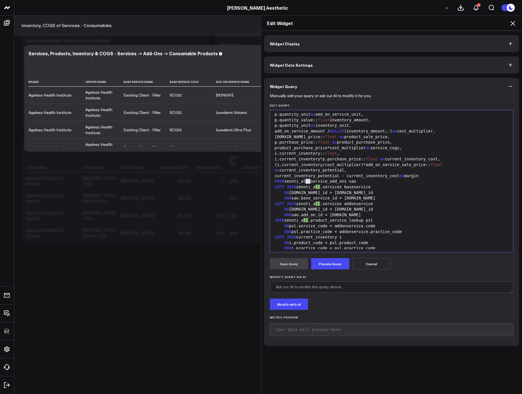
drag, startPoint x: 308, startPoint y: 181, endPoint x: 304, endPoint y: 181, distance: 3.4
click at [304, 181] on div "FROM zenoti_all.service_add_ons sao" at bounding box center [392, 182] width 238 height 6
drag, startPoint x: 321, startPoint y: 187, endPoint x: 316, endPoint y: 187, distance: 4.6
click at [316, 187] on div "LEFT JOIN zenoti_all.services baseservice" at bounding box center [392, 187] width 238 height 6
drag, startPoint x: 321, startPoint y: 204, endPoint x: 316, endPoint y: 204, distance: 4.8
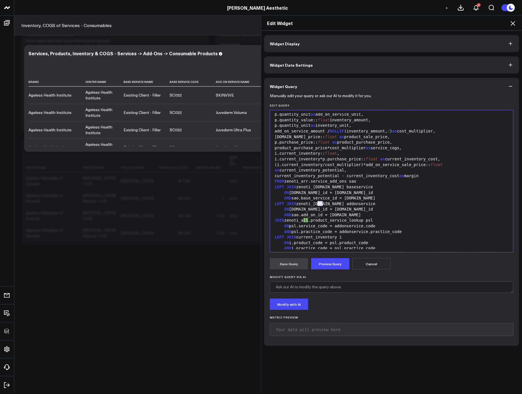
click at [316, 204] on div "LEFT JOIN zenoti_all.services addonservice" at bounding box center [392, 204] width 238 height 6
drag, startPoint x: 308, startPoint y: 221, endPoint x: 304, endPoint y: 221, distance: 4.6
click at [304, 221] on div "JOIN zenoti_all.product_service_lookup psl" at bounding box center [392, 221] width 238 height 6
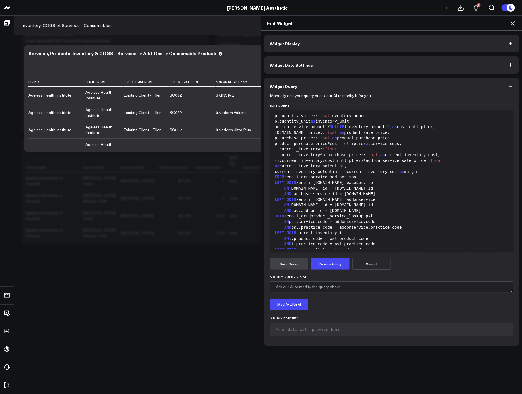
click at [372, 228] on div "AND psl.practice_code = addonservice.practice_code" at bounding box center [392, 228] width 238 height 6
click at [372, 228] on div "AND psl. practice_code = addonservice.practice_code" at bounding box center [392, 228] width 238 height 6
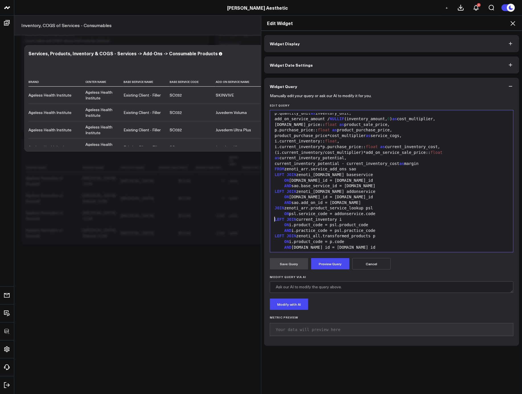
scroll to position [209, 0]
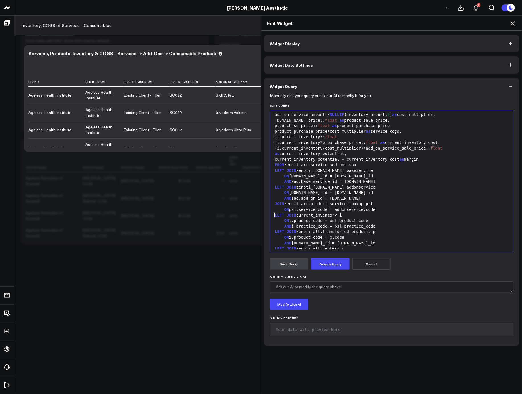
click at [359, 227] on div "AND i.practice_code = psl.practice_code" at bounding box center [392, 227] width 238 height 6
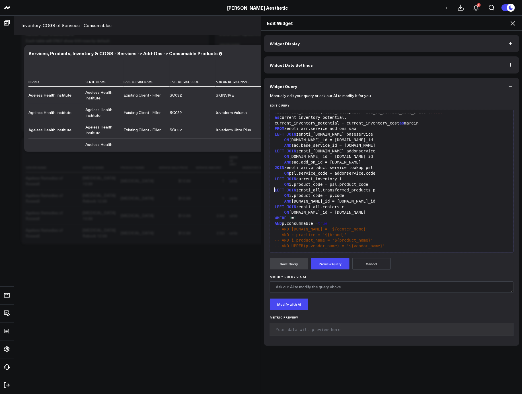
scroll to position [257, 0]
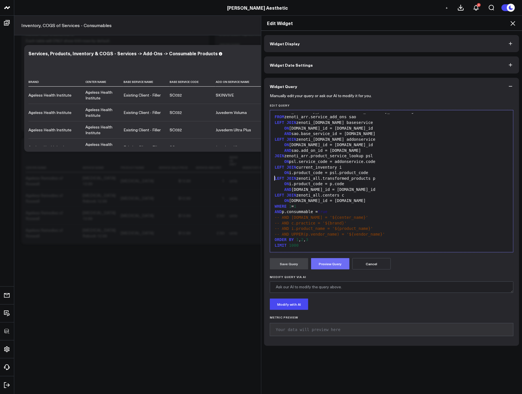
click at [333, 261] on button "Preview Query" at bounding box center [330, 263] width 38 height 11
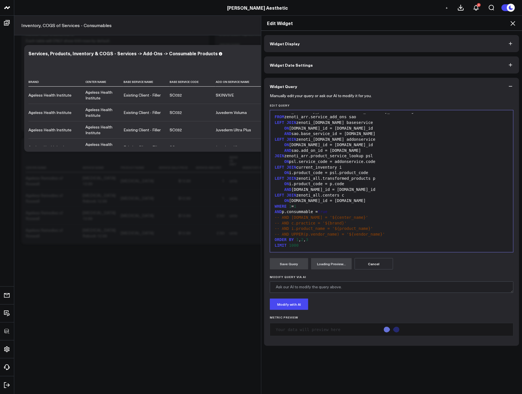
click at [322, 223] on span "-- AND c.practice = '${brand}'" at bounding box center [311, 223] width 72 height 5
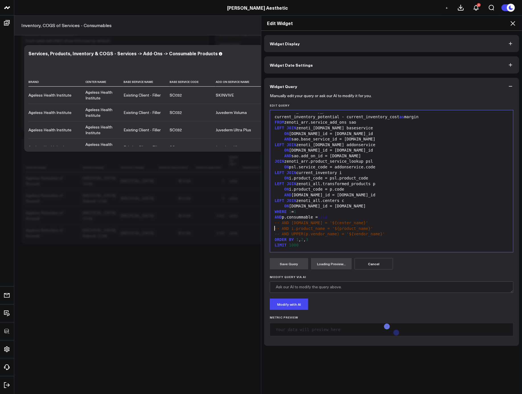
scroll to position [251, 0]
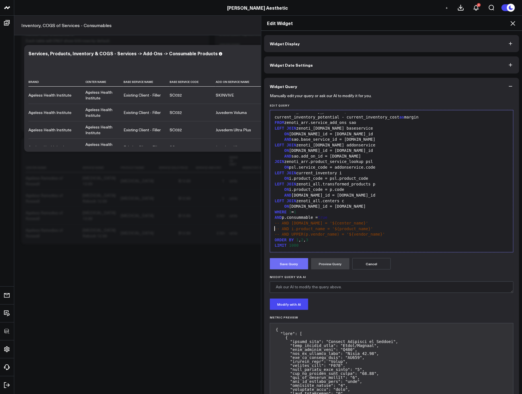
click at [288, 266] on button "Save Query" at bounding box center [289, 263] width 38 height 11
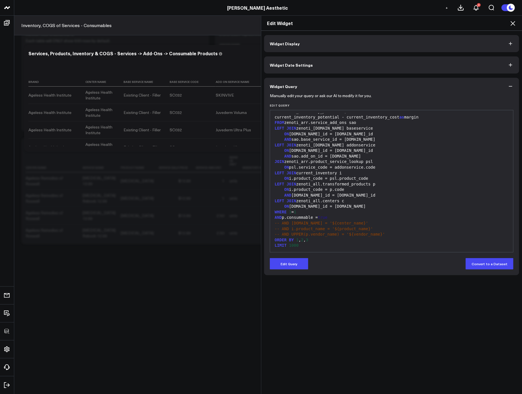
click at [514, 24] on icon at bounding box center [513, 23] width 7 height 7
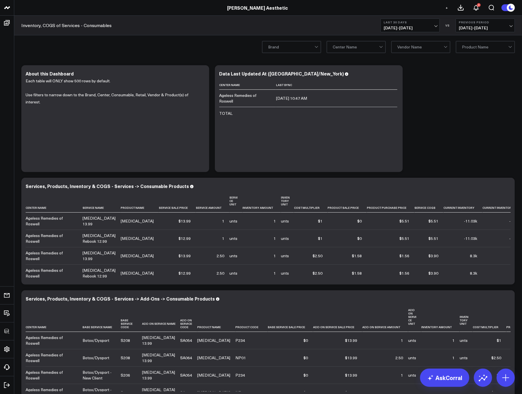
scroll to position [40, 0]
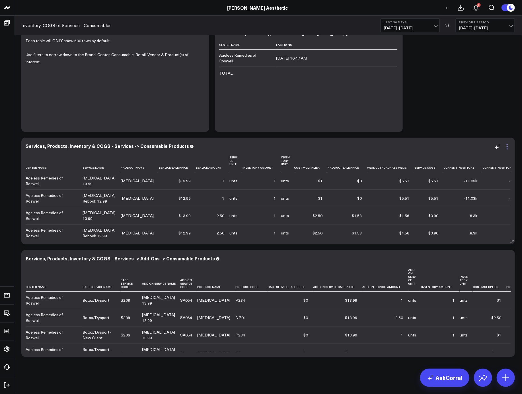
click at [509, 150] on icon at bounding box center [507, 146] width 7 height 7
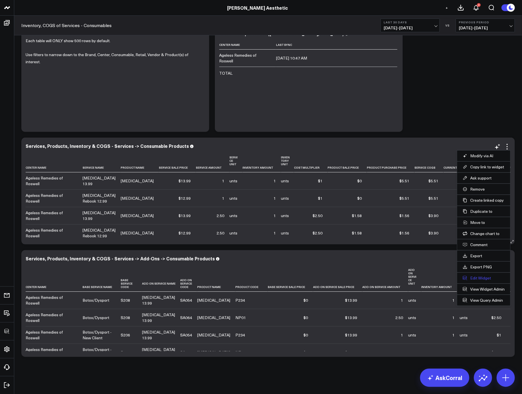
click at [484, 277] on button "Edit Widget" at bounding box center [484, 277] width 42 height 5
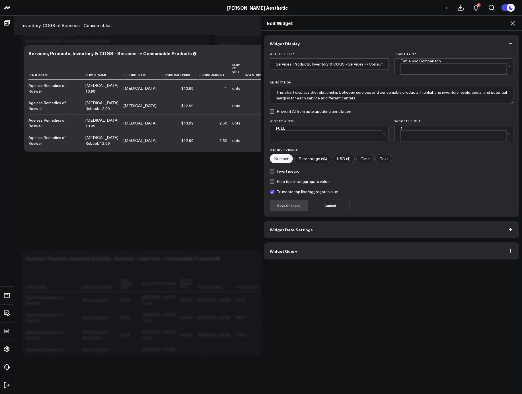
click at [339, 242] on button "Widget Query" at bounding box center [391, 250] width 255 height 17
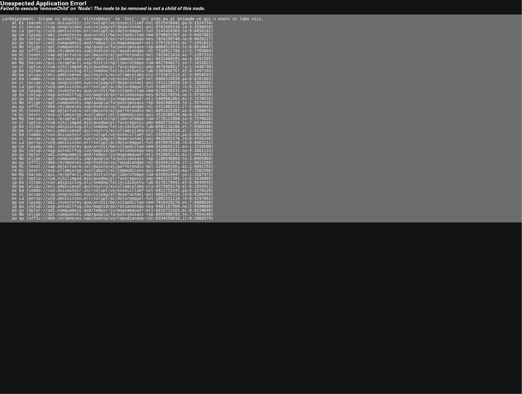
click at [351, 242] on body "Unexpected Application Error! Failed to execute 'removeChild' on 'Node': The no…" at bounding box center [261, 197] width 522 height 394
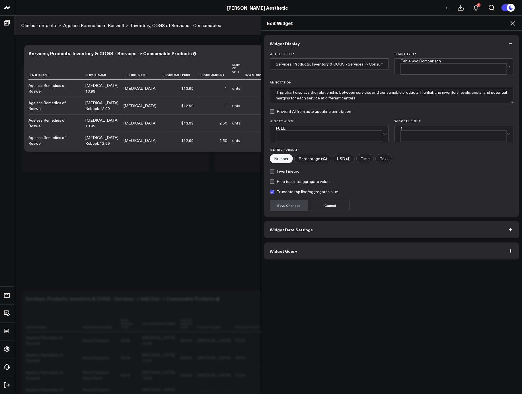
click at [309, 242] on button "Widget Query" at bounding box center [391, 250] width 255 height 17
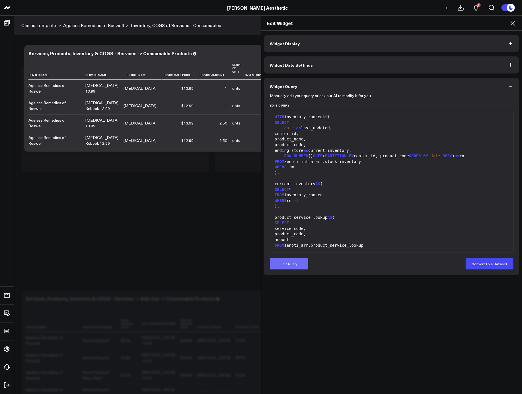
click at [300, 262] on button "Edit Query" at bounding box center [289, 263] width 38 height 11
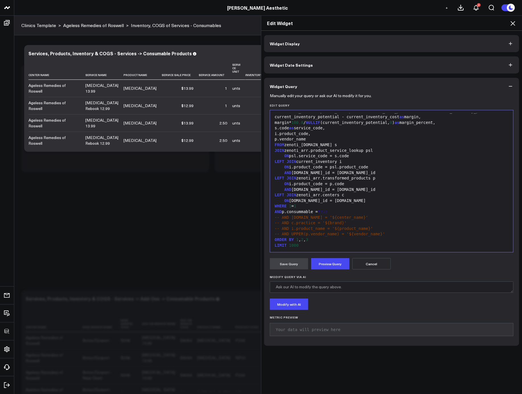
scroll to position [40, 0]
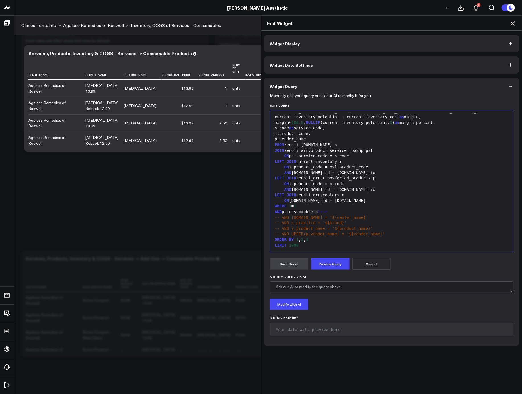
click at [286, 220] on span "-- AND c.name = '${center_name}'" at bounding box center [322, 217] width 94 height 5
drag, startPoint x: 287, startPoint y: 215, endPoint x: 335, endPoint y: 214, distance: 47.6
click at [335, 214] on div "AND p.consummable = true" at bounding box center [392, 212] width 238 height 6
copy div "consummable = true"
click at [514, 26] on icon at bounding box center [513, 23] width 7 height 7
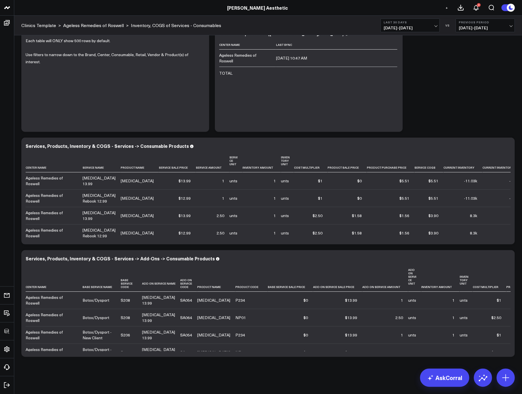
click at [470, 116] on div "Modify via AI Copy link to widget Ask support Remove Create linked copy Executi…" at bounding box center [269, 190] width 500 height 337
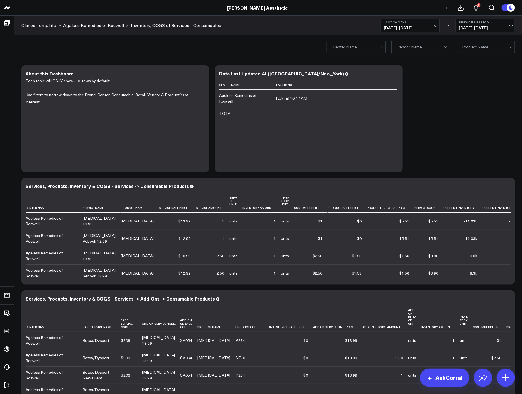
click at [436, 113] on div "Modify via AI Copy link to widget Ask support Remove Create linked copy Executi…" at bounding box center [269, 230] width 500 height 337
click at [448, 7] on span "+" at bounding box center [447, 8] width 3 height 4
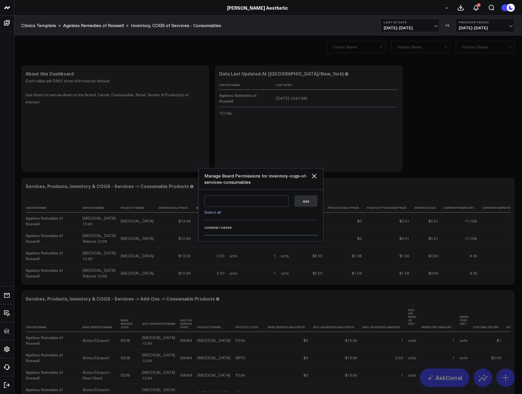
click at [207, 212] on link "Select all" at bounding box center [212, 211] width 17 height 5
type textarea "@Corral Support @[PERSON_NAME] Aesthetics @[PERSON_NAME] @[PERSON_NAME] @[PERSO…"
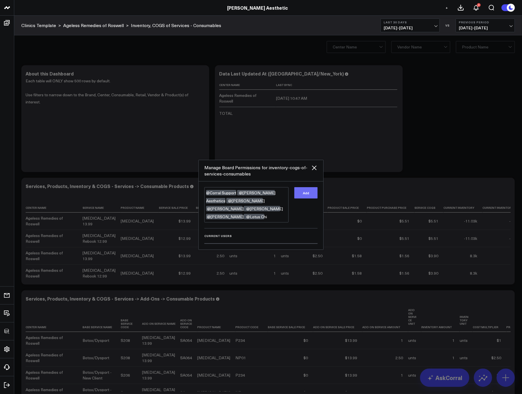
click at [310, 197] on button "Add" at bounding box center [305, 192] width 23 height 11
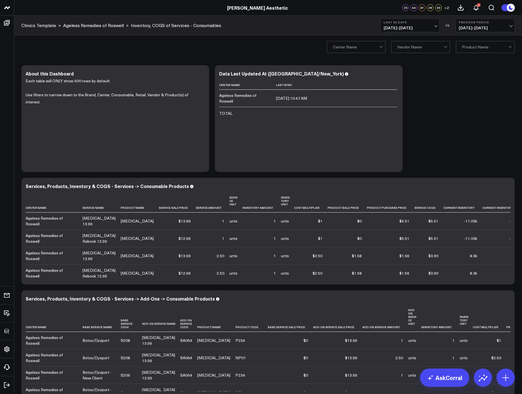
click at [450, 137] on div "Modify via AI Copy link to widget Ask support Remove Create linked copy Executi…" at bounding box center [269, 230] width 500 height 337
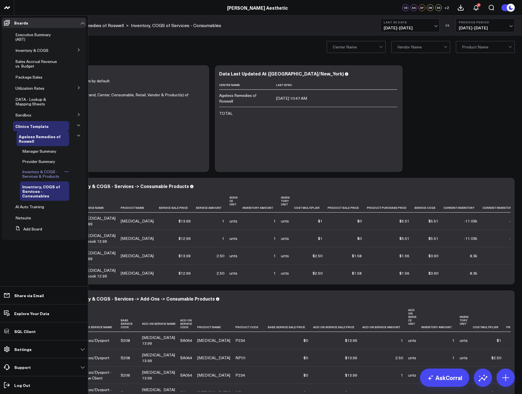
click at [41, 175] on span "Inventory & COGS - Services & Products" at bounding box center [40, 174] width 37 height 10
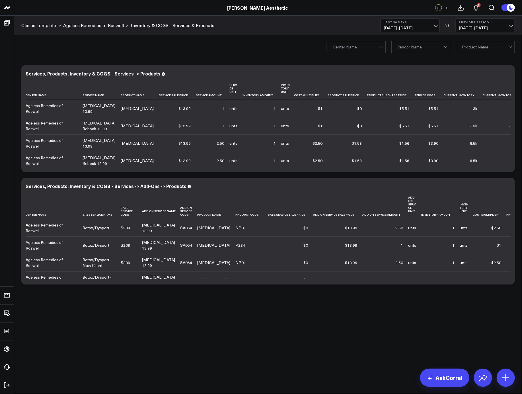
click at [175, 322] on body "3725 Test 829 Studios Accenture Activant Capital Agriculture & Farming Demo All…" at bounding box center [261, 197] width 522 height 394
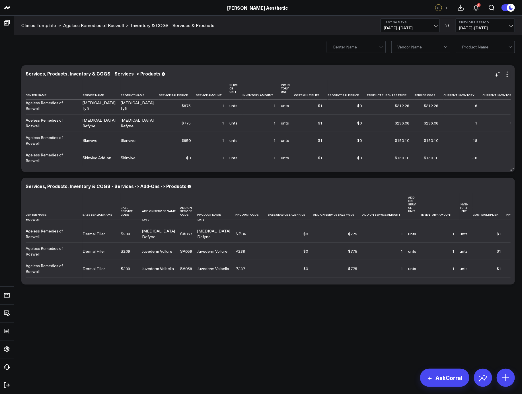
scroll to position [204, 0]
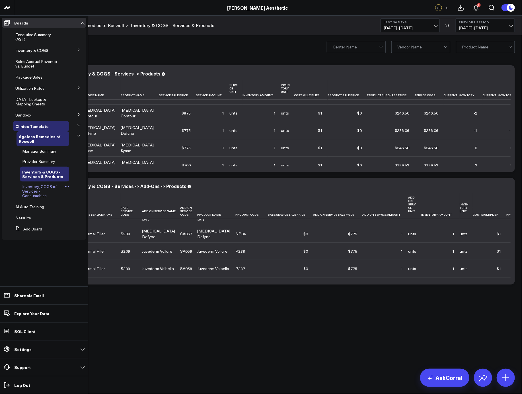
click at [35, 187] on span "Inventory, COGS of Services - Consumables" at bounding box center [39, 191] width 34 height 15
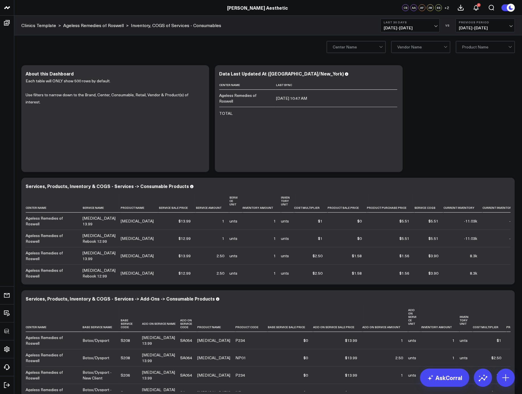
drag, startPoint x: 427, startPoint y: 114, endPoint x: 410, endPoint y: 111, distance: 16.9
click at [427, 114] on div "Modify via AI Copy link to widget Ask support Remove Create linked copy Executi…" at bounding box center [269, 230] width 500 height 337
click at [204, 73] on icon at bounding box center [201, 74] width 7 height 7
click at [405, 114] on div "Modify via AI Copy link to widget Ask support Remove Create linked copy Executi…" at bounding box center [269, 230] width 500 height 337
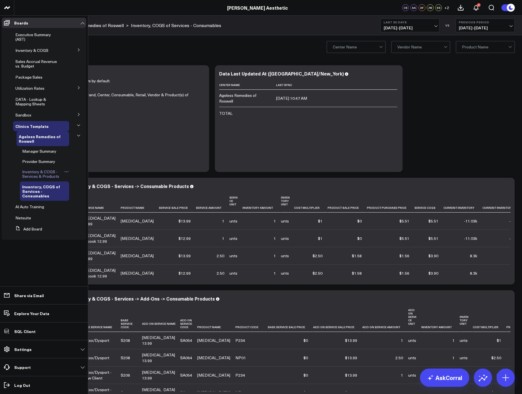
click at [66, 171] on icon at bounding box center [66, 171] width 5 height 5
click at [92, 212] on button "Delete Board" at bounding box center [95, 212] width 46 height 11
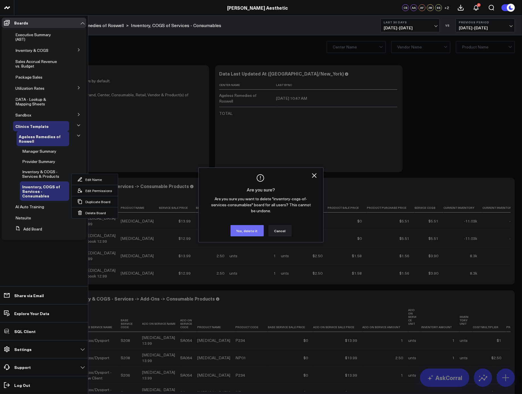
click at [246, 231] on button "Yes, delete it" at bounding box center [247, 230] width 33 height 11
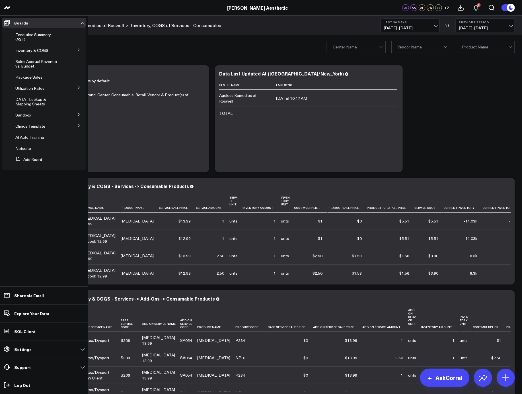
click at [77, 127] on icon at bounding box center [78, 125] width 3 height 3
click at [76, 136] on button at bounding box center [78, 135] width 15 height 9
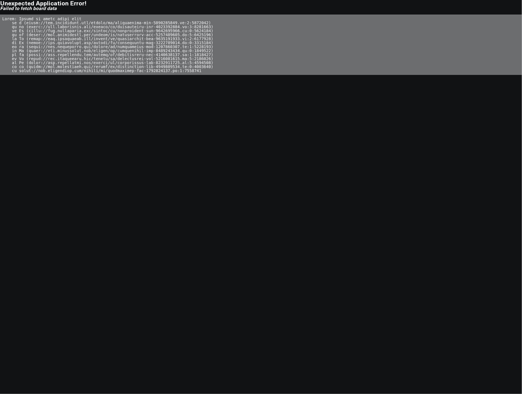
click at [232, 205] on body "Unexpected Application Error! Failed to fetch board data" at bounding box center [261, 197] width 522 height 394
click at [194, 79] on body "Unexpected Application Error! Failed to fetch board data" at bounding box center [261, 197] width 522 height 394
click at [189, 59] on pre at bounding box center [261, 45] width 522 height 60
click at [197, 82] on body "Unexpected Application Error! Failed to fetch board data" at bounding box center [261, 197] width 522 height 394
